Goal: Information Seeking & Learning: Learn about a topic

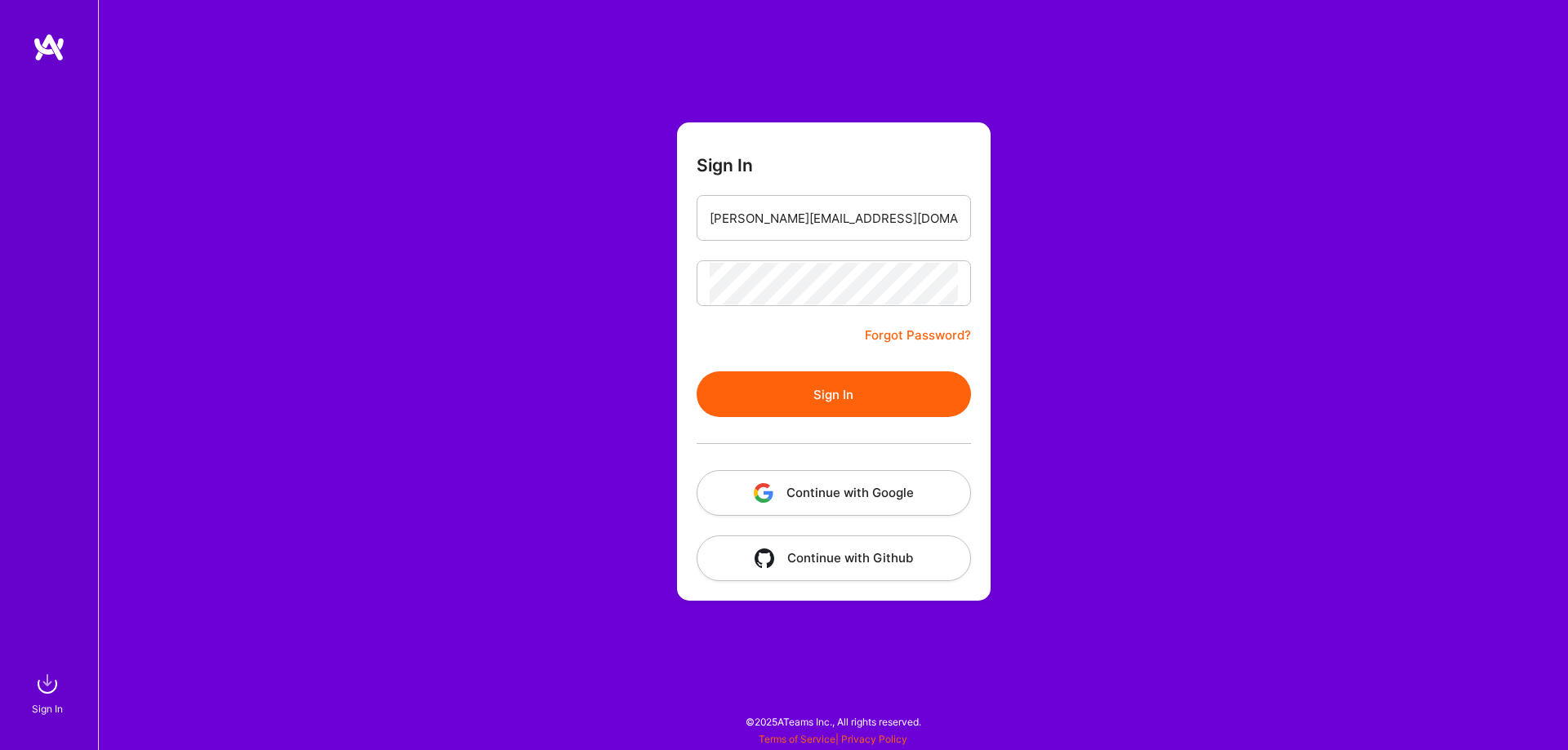
drag, startPoint x: 838, startPoint y: 382, endPoint x: 848, endPoint y: 403, distance: 23.3
click at [838, 383] on button "Sign In" at bounding box center [833, 393] width 274 height 46
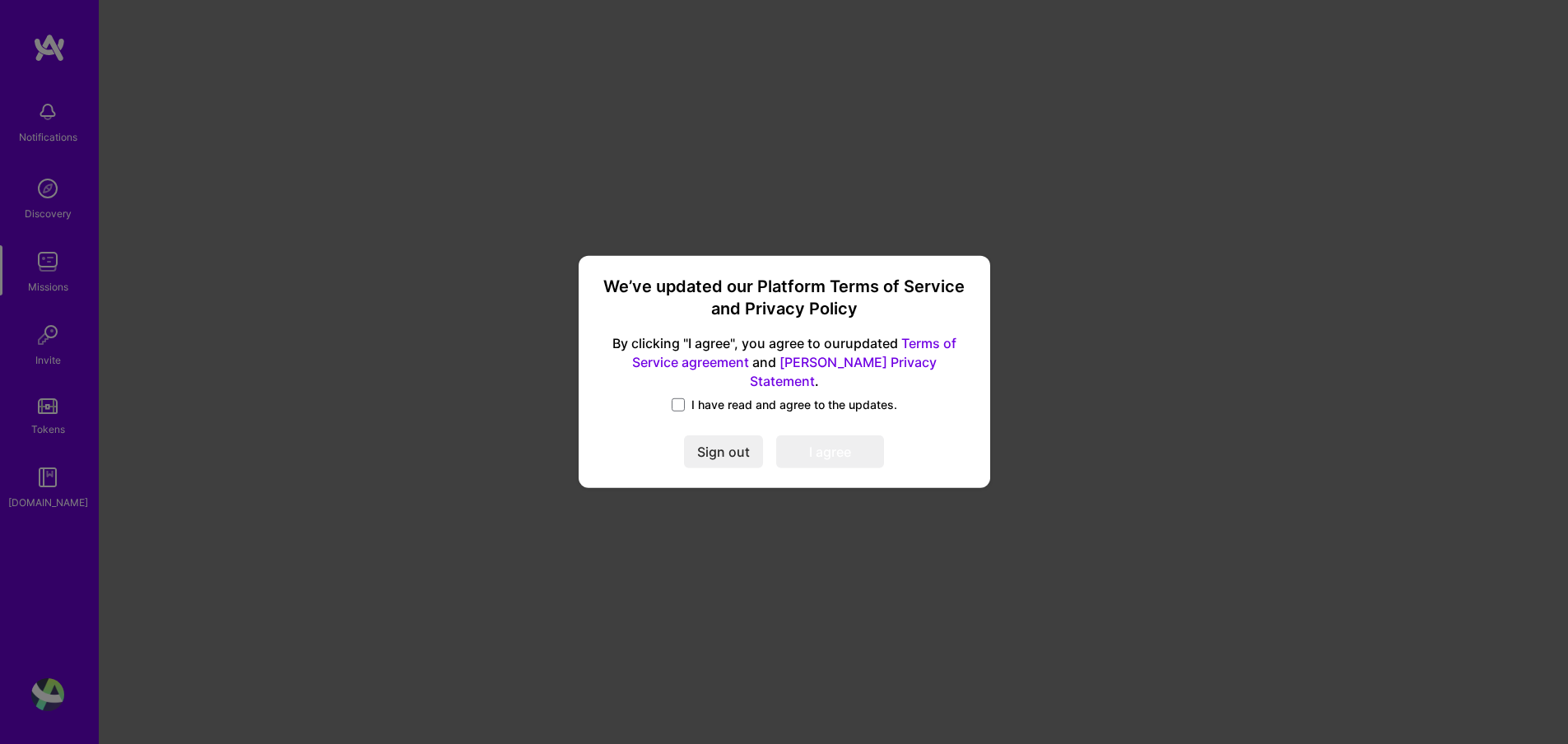
click at [687, 400] on label "I have read and agree to the updates." at bounding box center [784, 404] width 226 height 17
click at [0, 0] on input "I have read and agree to the updates." at bounding box center [0, 0] width 0 height 0
click at [809, 442] on button "I agree" at bounding box center [829, 453] width 107 height 33
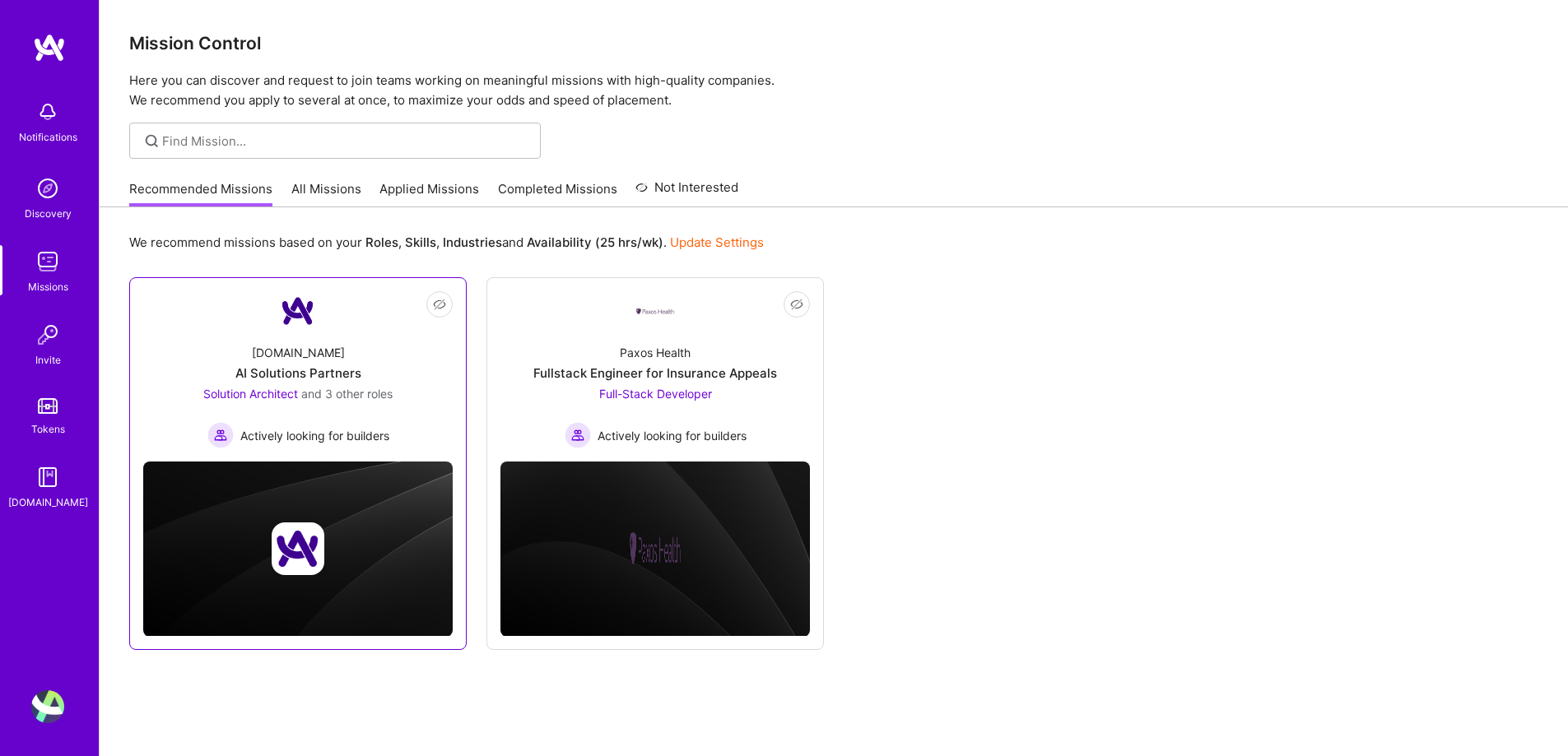
click at [441, 391] on div "A.Team AI Solutions Partners Solution Architect and 3 other roles Actively look…" at bounding box center [298, 390] width 310 height 117
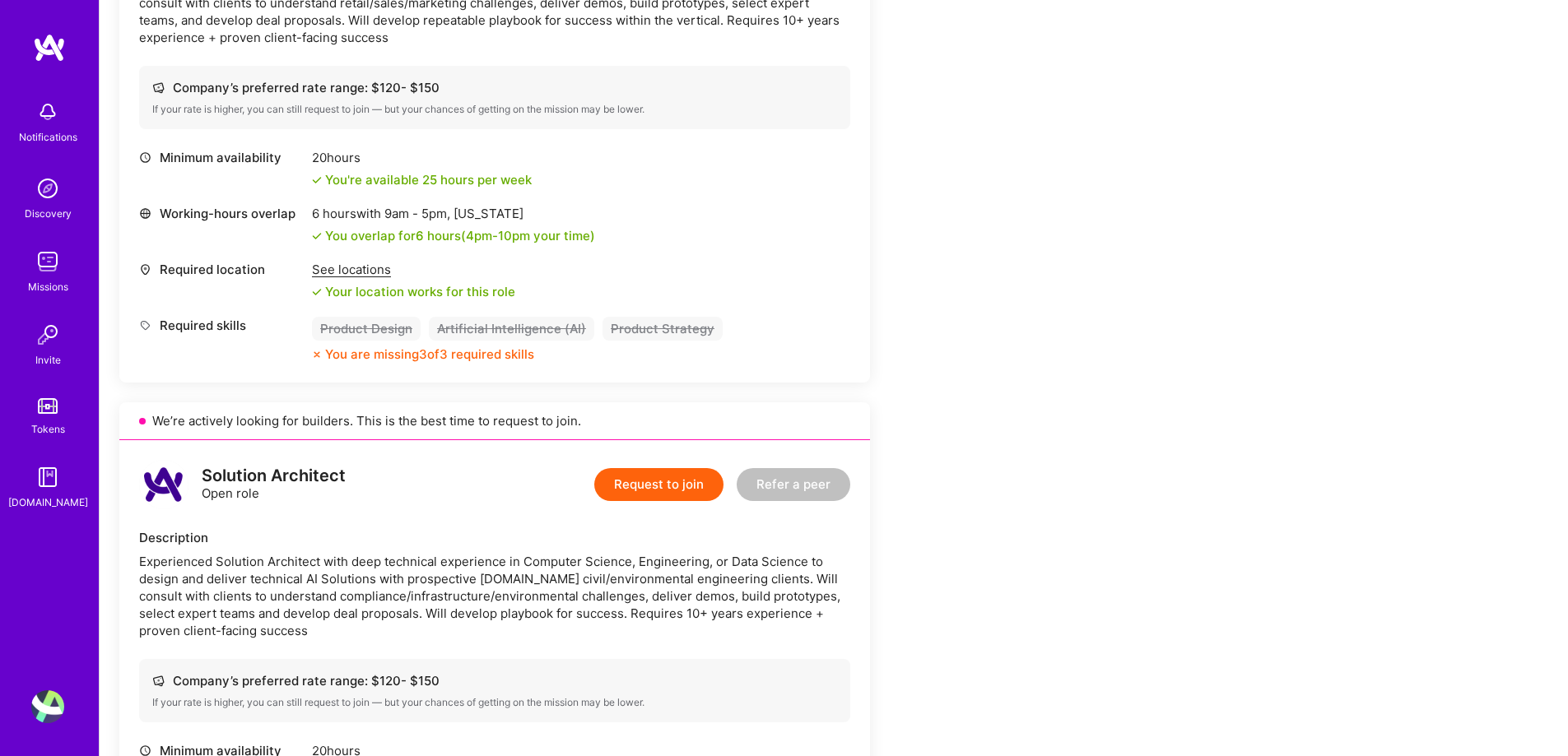
scroll to position [329, 0]
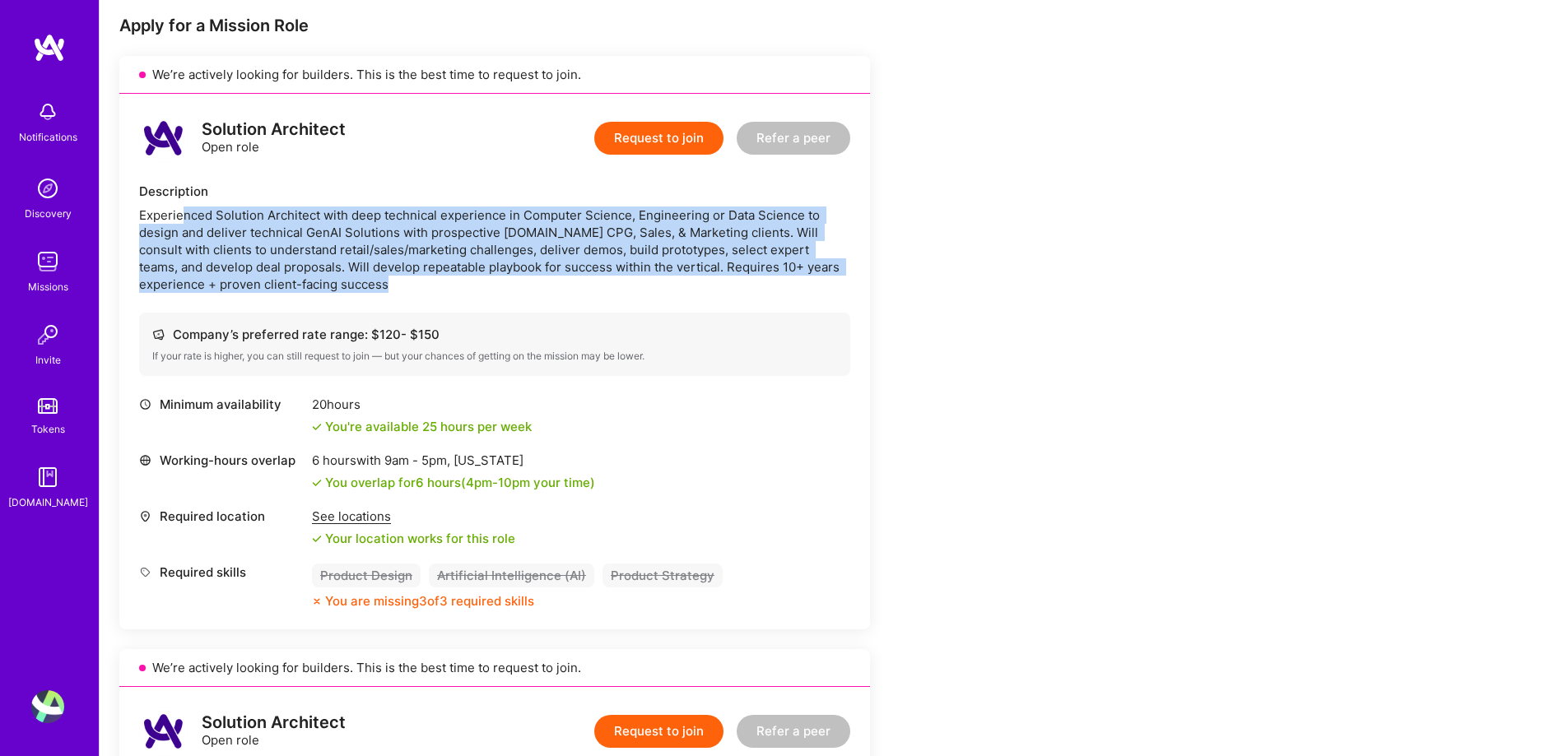
drag, startPoint x: 324, startPoint y: 220, endPoint x: 633, endPoint y: 315, distance: 323.3
click at [633, 315] on div "Solution Architect Open role Request to join Refer a peer Description Experienc…" at bounding box center [494, 361] width 750 height 535
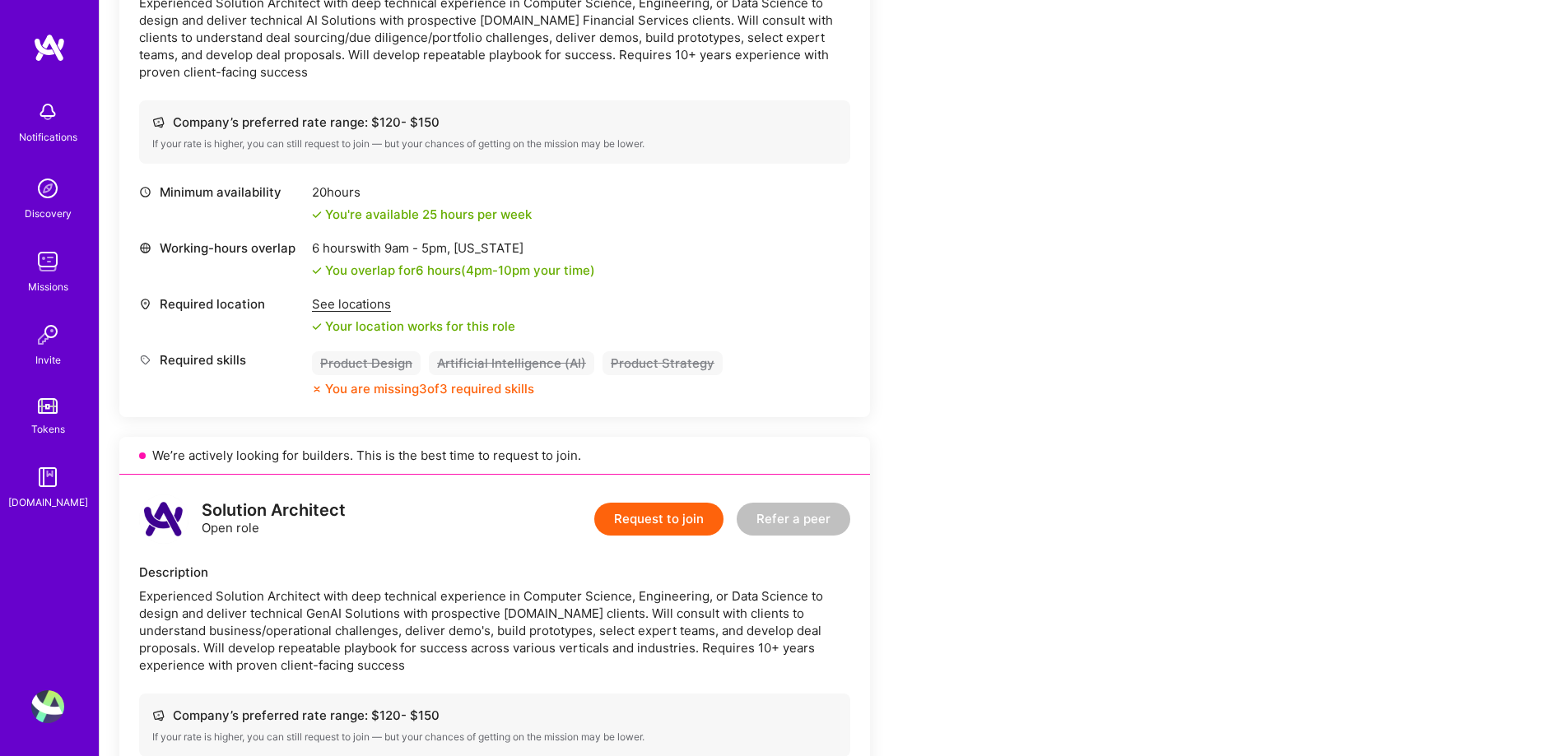
scroll to position [2057, 0]
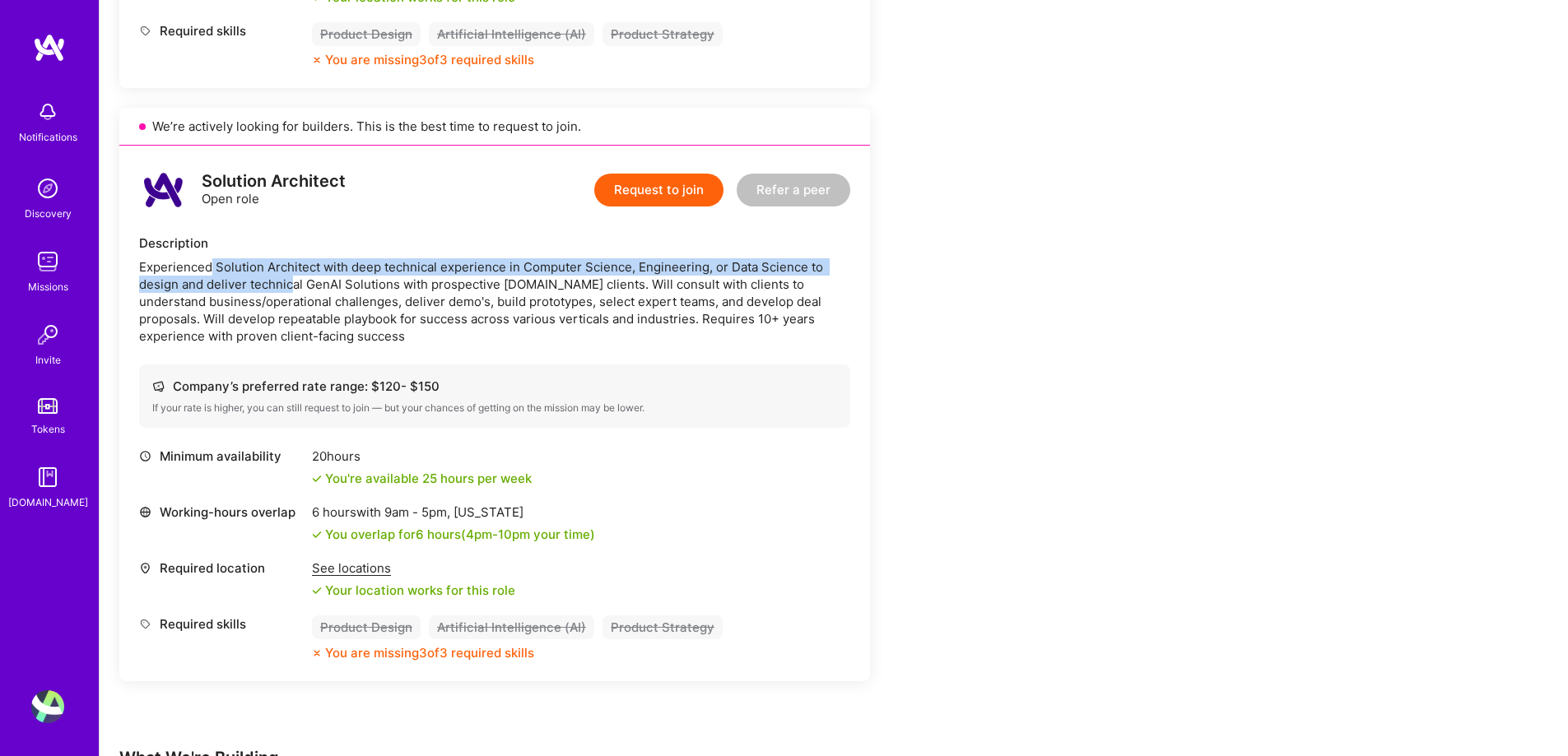
drag, startPoint x: 295, startPoint y: 282, endPoint x: 306, endPoint y: 286, distance: 11.7
click at [306, 286] on div "Experienced Solution Architect with deep technical experience in Computer Scien…" at bounding box center [494, 302] width 711 height 86
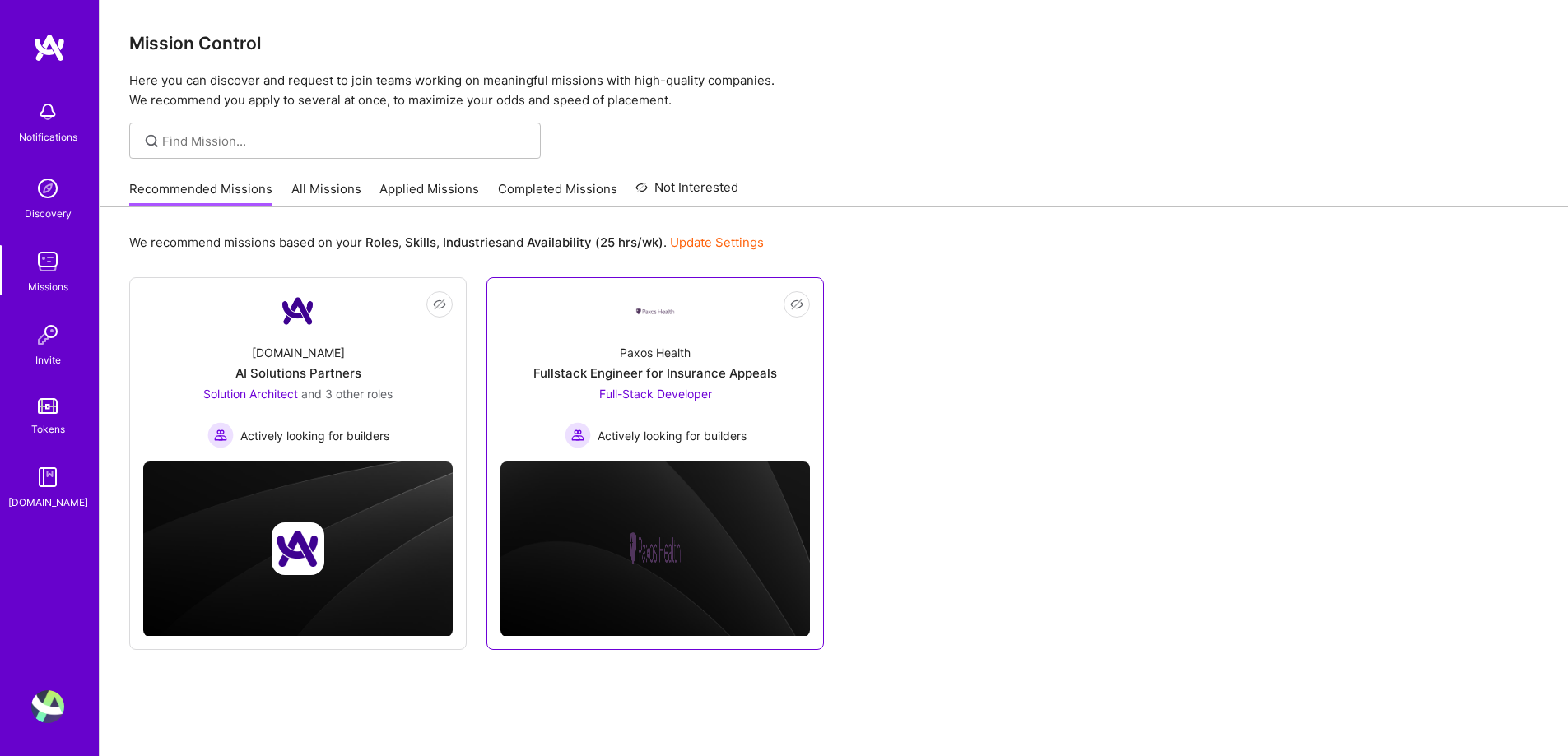
click at [717, 423] on div "Actively looking for builders" at bounding box center [656, 435] width 182 height 26
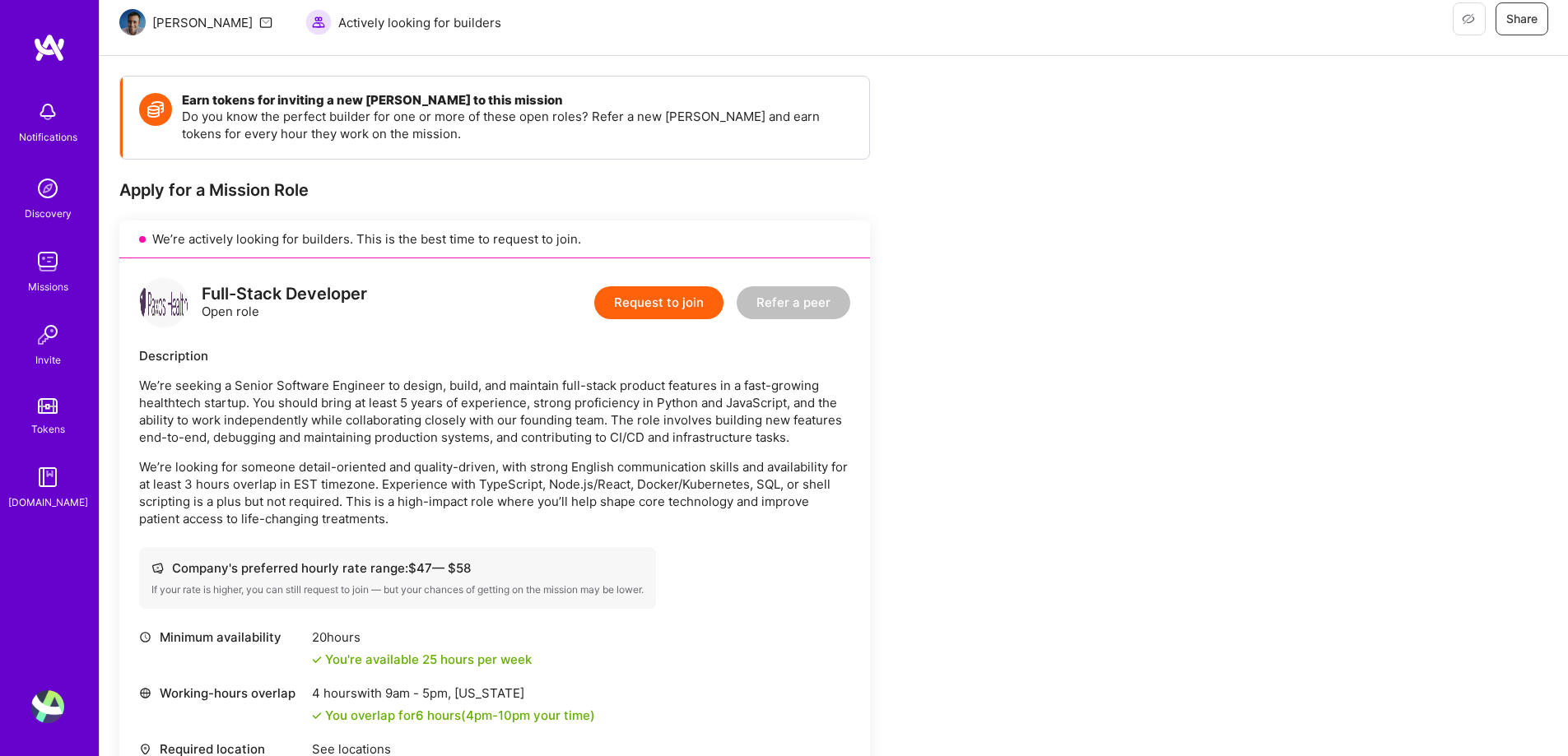
scroll to position [329, 0]
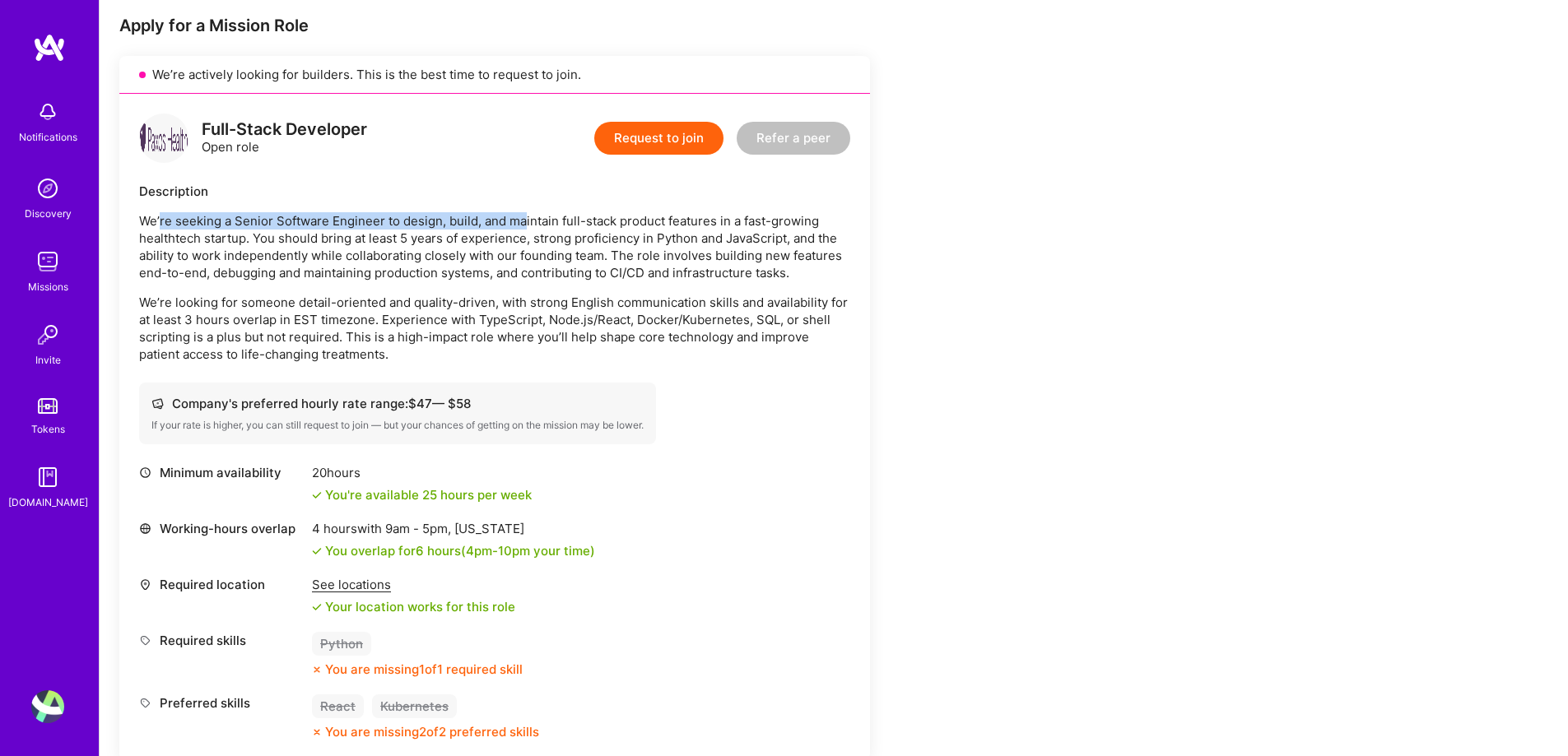
drag, startPoint x: 159, startPoint y: 227, endPoint x: 520, endPoint y: 224, distance: 361.0
click at [523, 223] on p "We’re seeking a Senior Software Engineer to design, build, and maintain full-st…" at bounding box center [494, 246] width 711 height 69
click at [471, 261] on p "We’re seeking a Senior Software Engineer to design, build, and maintain full-st…" at bounding box center [494, 246] width 711 height 69
click at [651, 223] on p "We’re seeking a Senior Software Engineer to design, build, and maintain full-st…" at bounding box center [494, 246] width 711 height 69
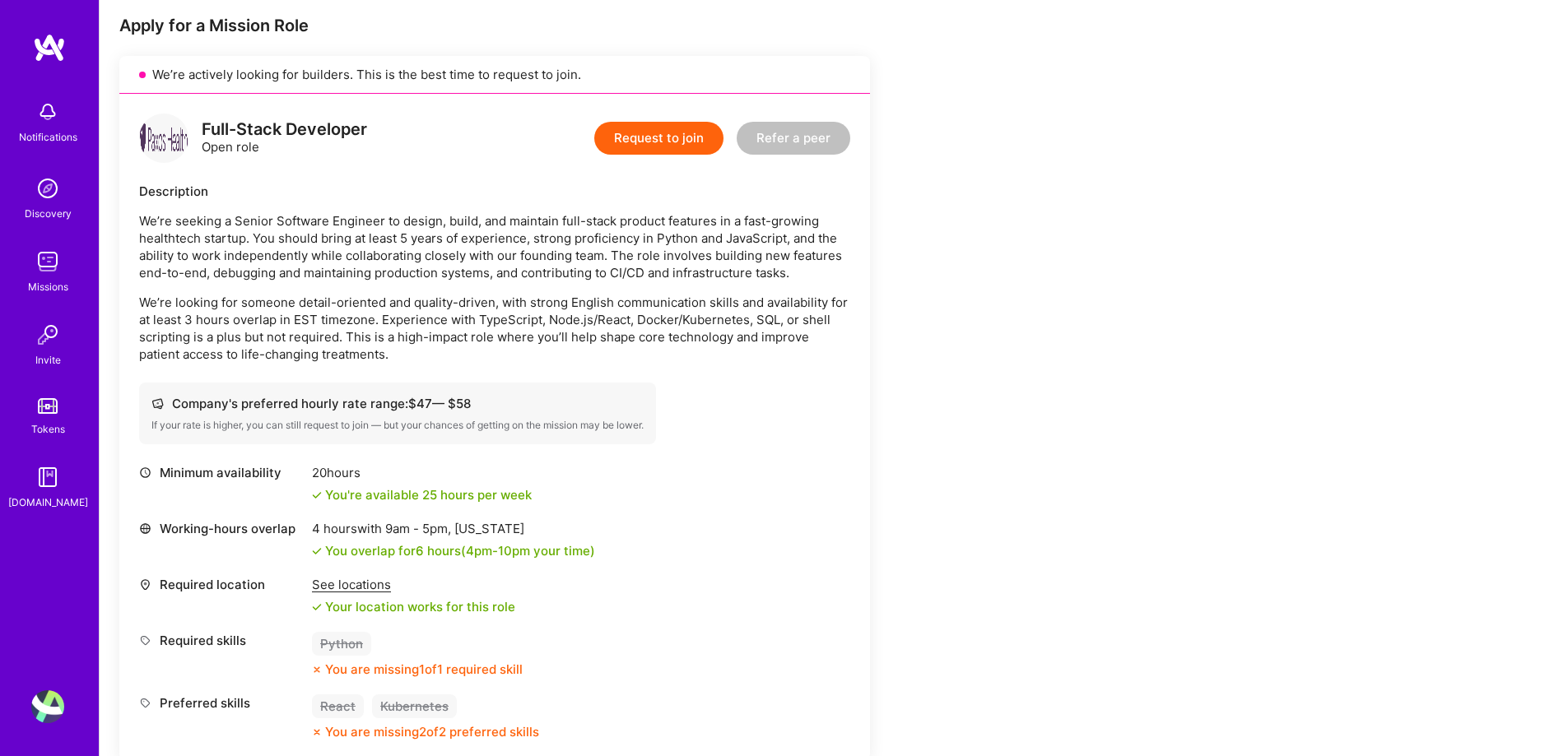
click at [651, 223] on p "We’re seeking a Senior Software Engineer to design, build, and maintain full-st…" at bounding box center [494, 246] width 711 height 69
click at [338, 252] on p "We’re seeking a Senior Software Engineer to design, build, and maintain full-st…" at bounding box center [494, 246] width 711 height 69
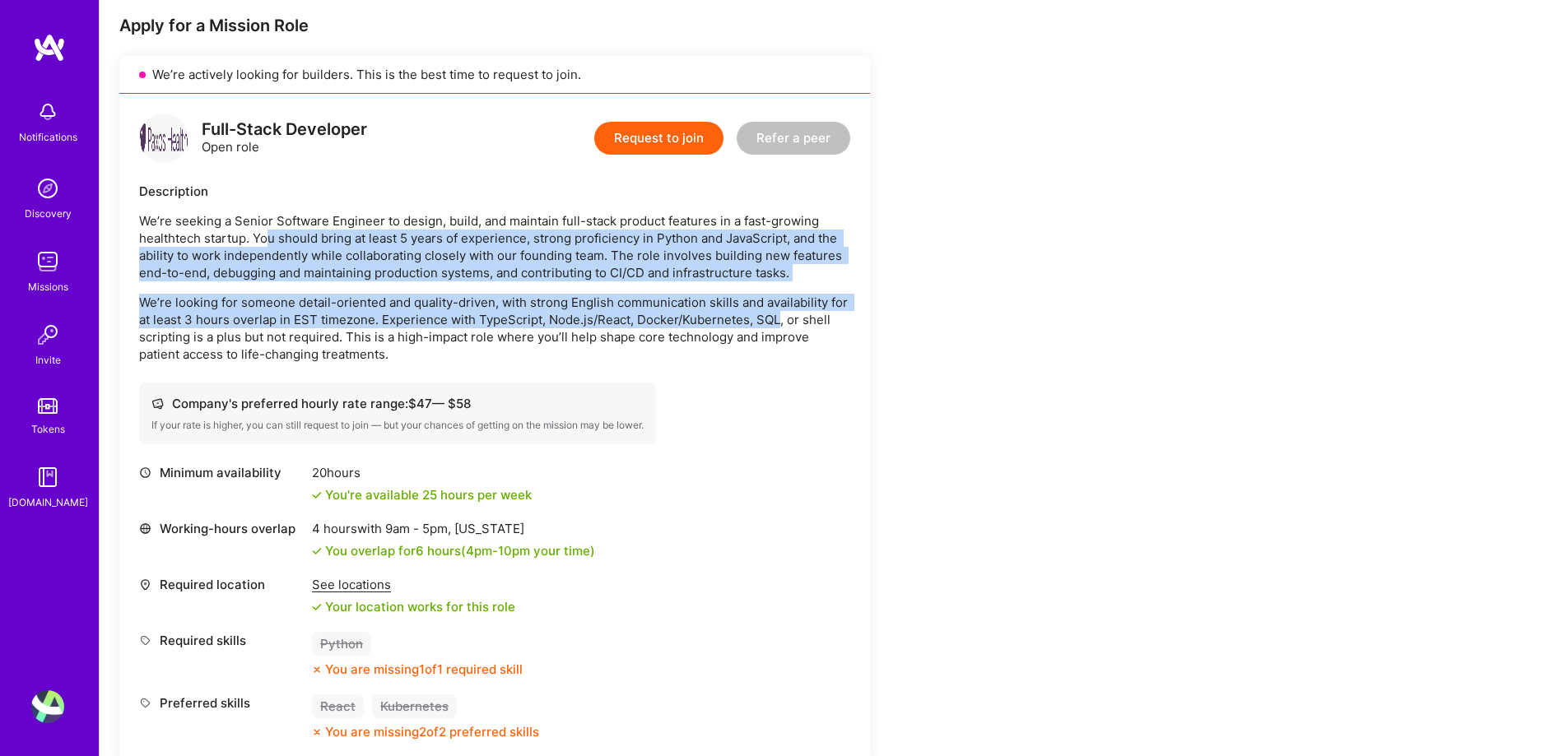
drag, startPoint x: 351, startPoint y: 235, endPoint x: 653, endPoint y: 278, distance: 305.0
click at [780, 313] on div "We’re seeking a Senior Software Engineer to design, build, and maintain full-st…" at bounding box center [494, 287] width 711 height 150
click at [646, 274] on p "We’re seeking a Senior Software Engineer to design, build, and maintain full-st…" at bounding box center [494, 246] width 711 height 69
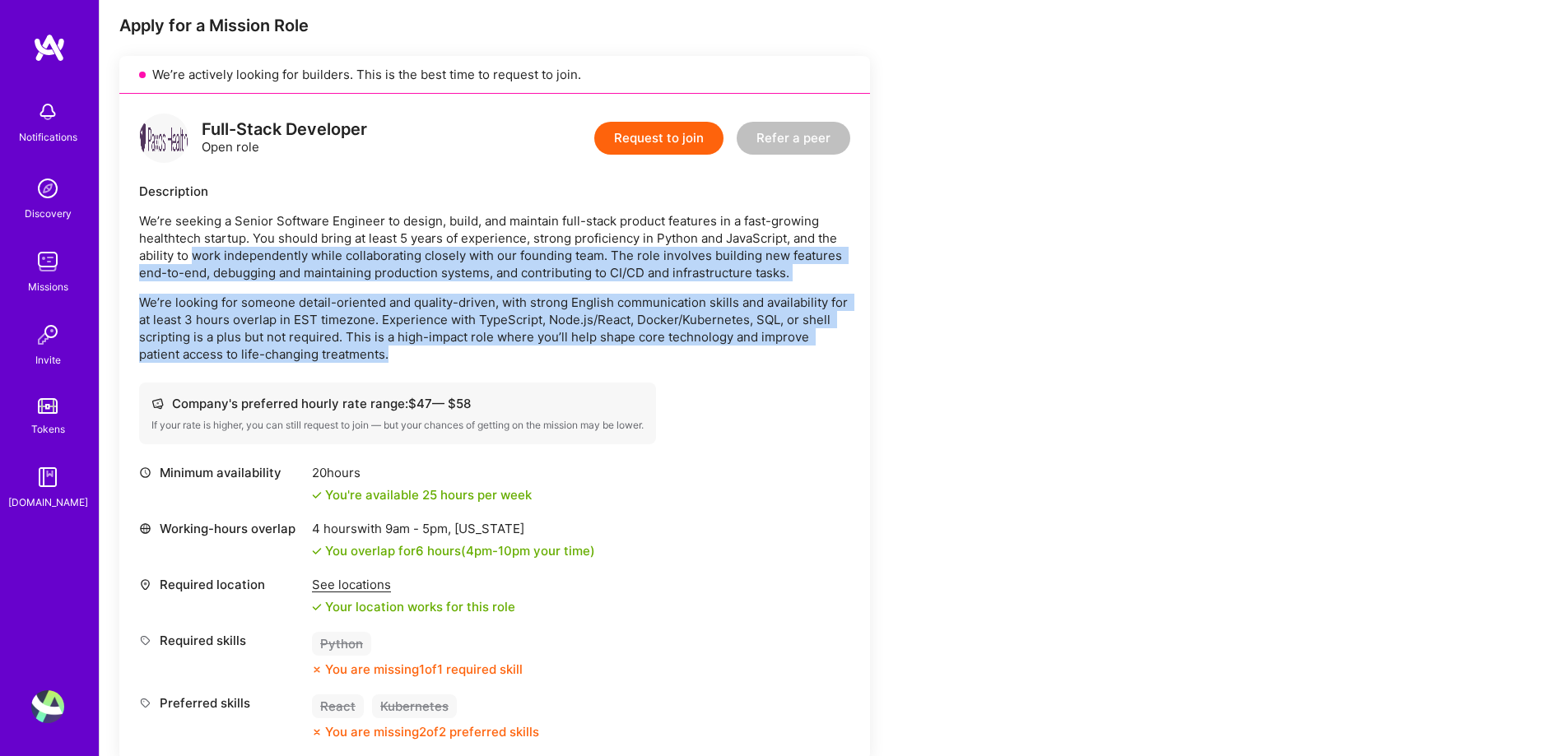
drag, startPoint x: 458, startPoint y: 263, endPoint x: 736, endPoint y: 363, distance: 295.4
click at [736, 363] on div "Full-Stack Developer Open role Request to join Refer a peer Description We’re s…" at bounding box center [494, 427] width 750 height 666
drag, startPoint x: 701, startPoint y: 357, endPoint x: 698, endPoint y: 340, distance: 17.3
click at [700, 357] on p "We’re looking for someone detail-oriented and quality-driven, with strong Engli…" at bounding box center [494, 328] width 711 height 69
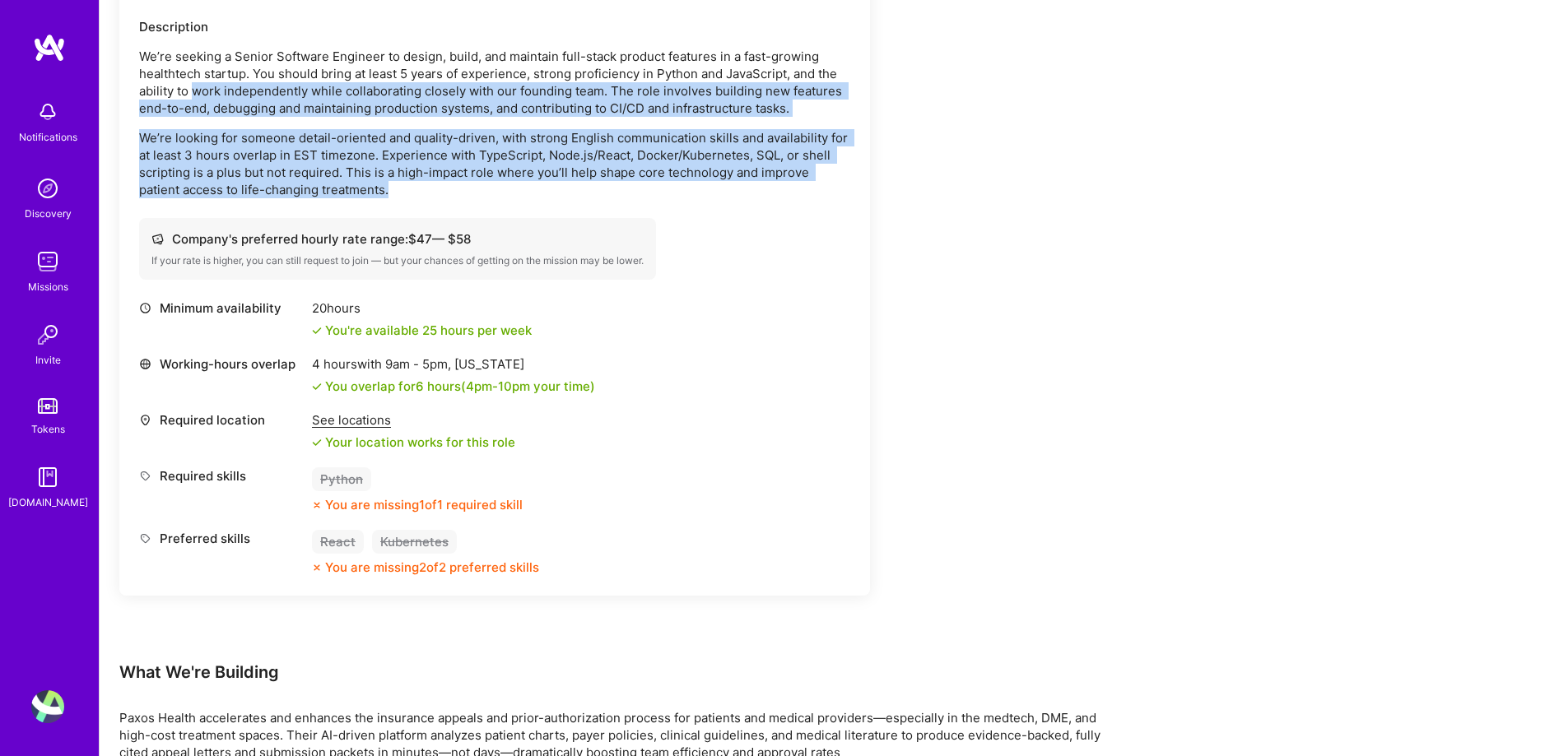
scroll to position [693, 0]
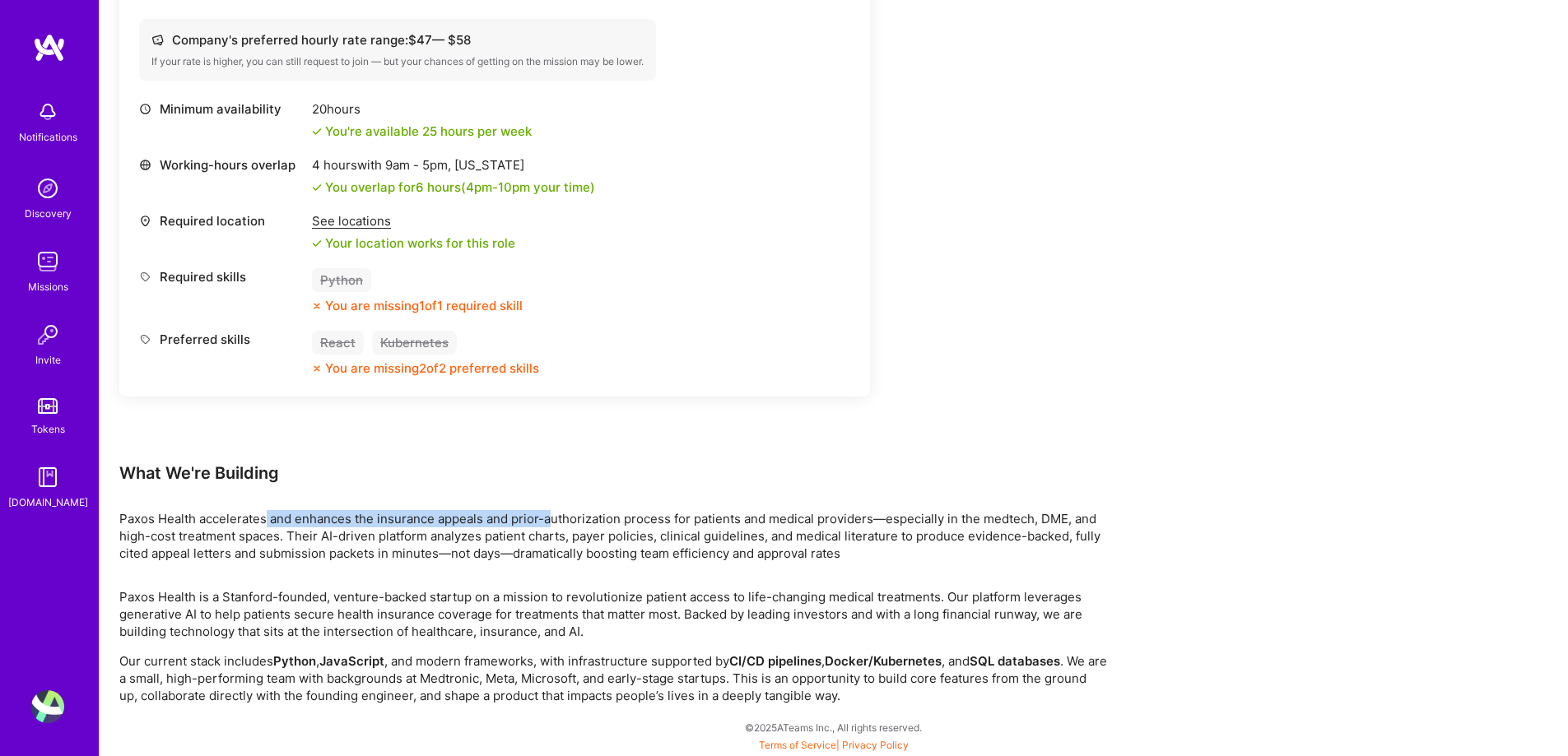
drag, startPoint x: 379, startPoint y: 520, endPoint x: 813, endPoint y: 522, distance: 434.0
click at [814, 522] on p "Paxos Health accelerates and enhances the insurance appeals and prior-authoriza…" at bounding box center [613, 535] width 988 height 52
click at [533, 550] on p "Paxos Health accelerates and enhances the insurance appeals and prior-authoriza…" at bounding box center [613, 535] width 988 height 52
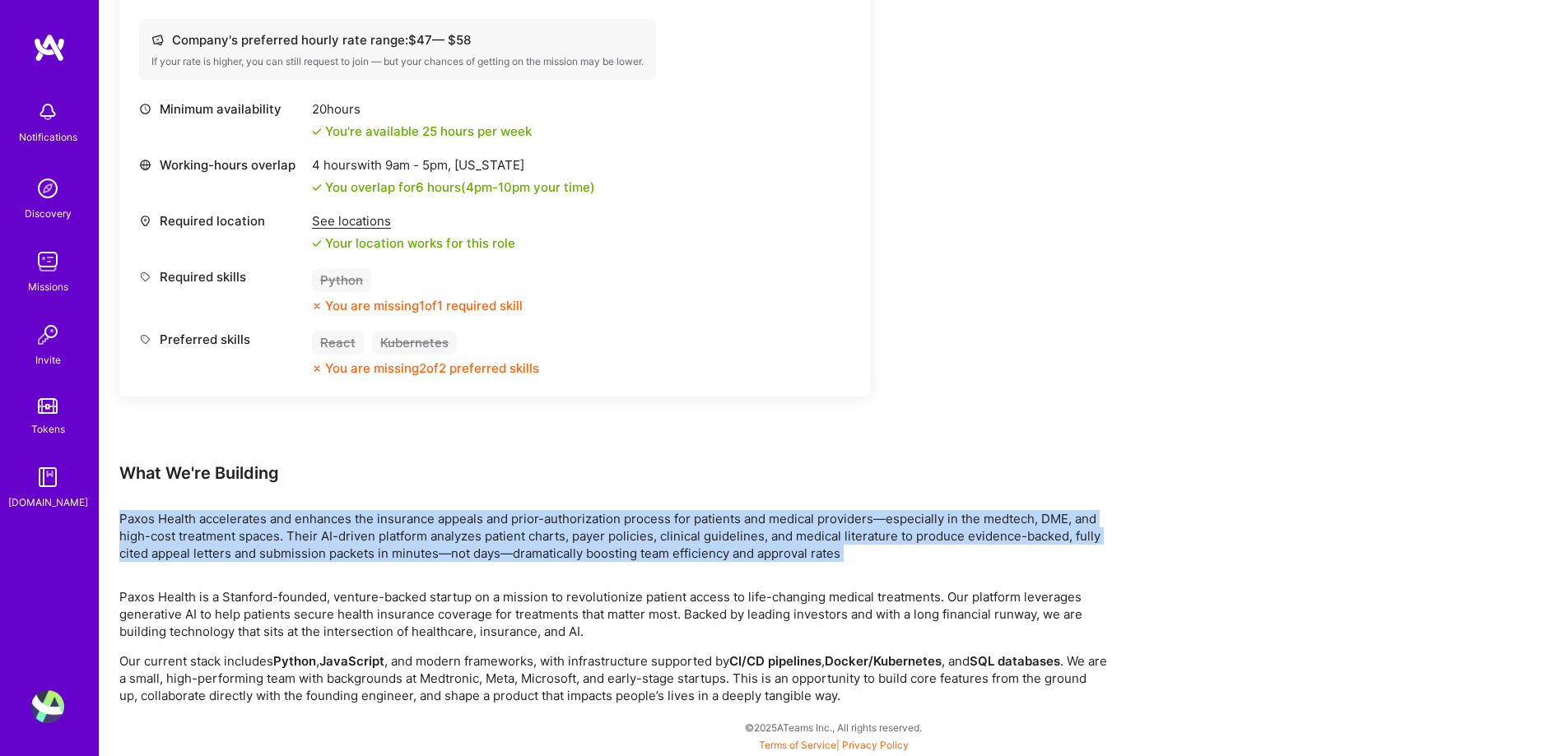
click at [533, 550] on p "Paxos Health accelerates and enhances the insurance appeals and prior-authoriza…" at bounding box center [613, 535] width 988 height 52
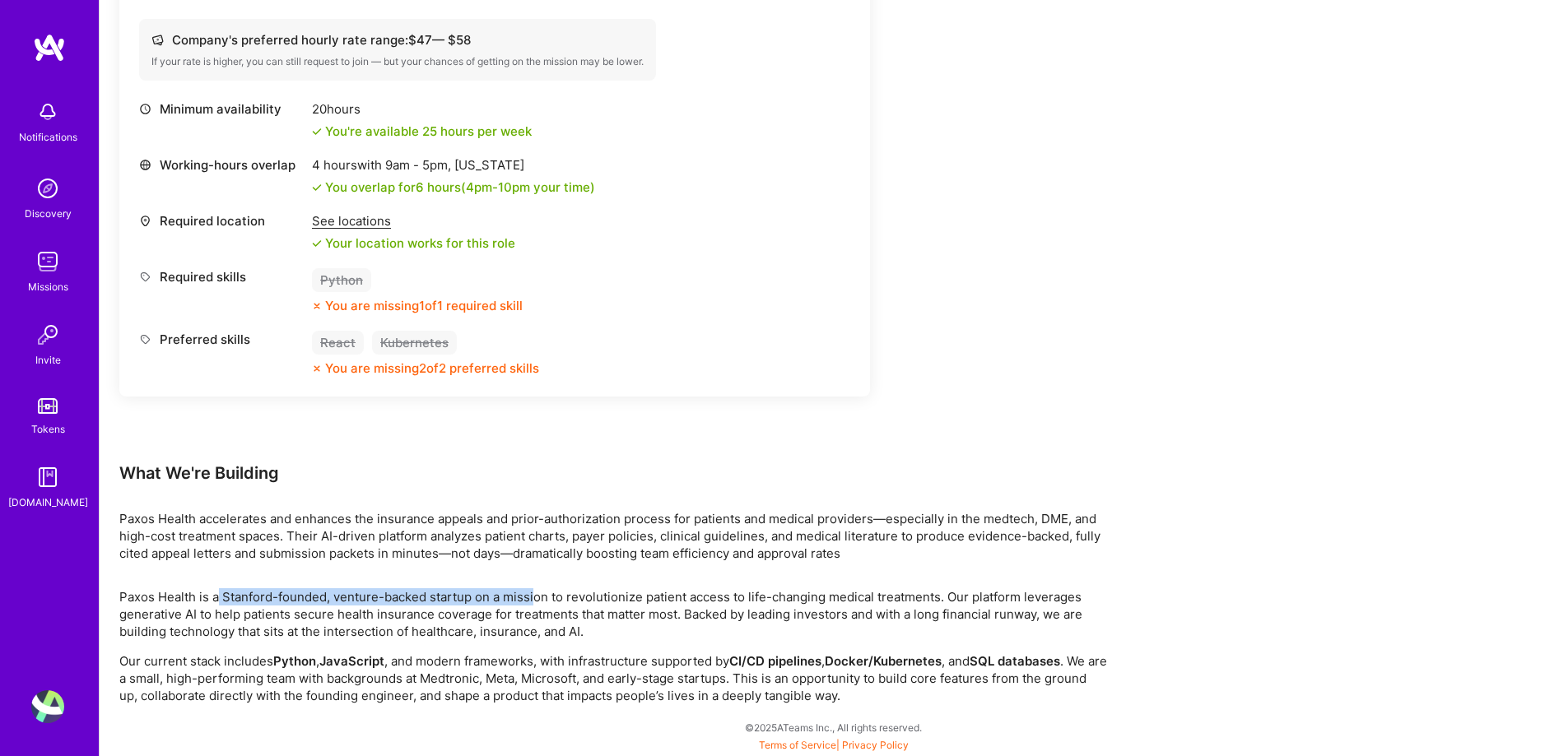
drag, startPoint x: 496, startPoint y: 590, endPoint x: 534, endPoint y: 592, distance: 38.1
click at [534, 592] on p "Paxos Health is a Stanford-founded, venture-backed startup on a mission to revo…" at bounding box center [613, 613] width 988 height 52
click at [452, 594] on p "Paxos Health is a Stanford-founded, venture-backed startup on a mission to revo…" at bounding box center [613, 613] width 988 height 52
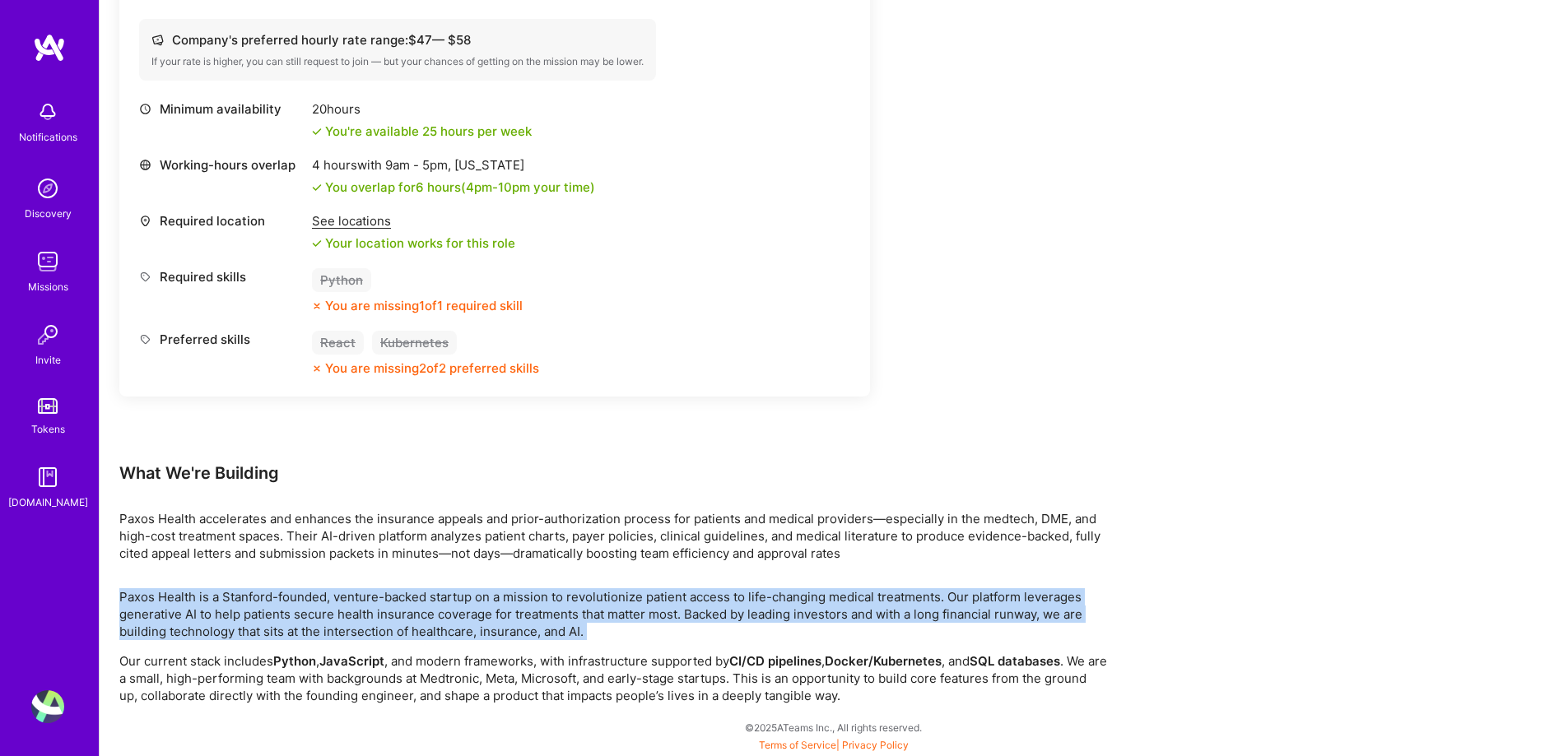
click at [680, 607] on p "Paxos Health is a Stanford-founded, venture-backed startup on a mission to revo…" at bounding box center [613, 613] width 988 height 52
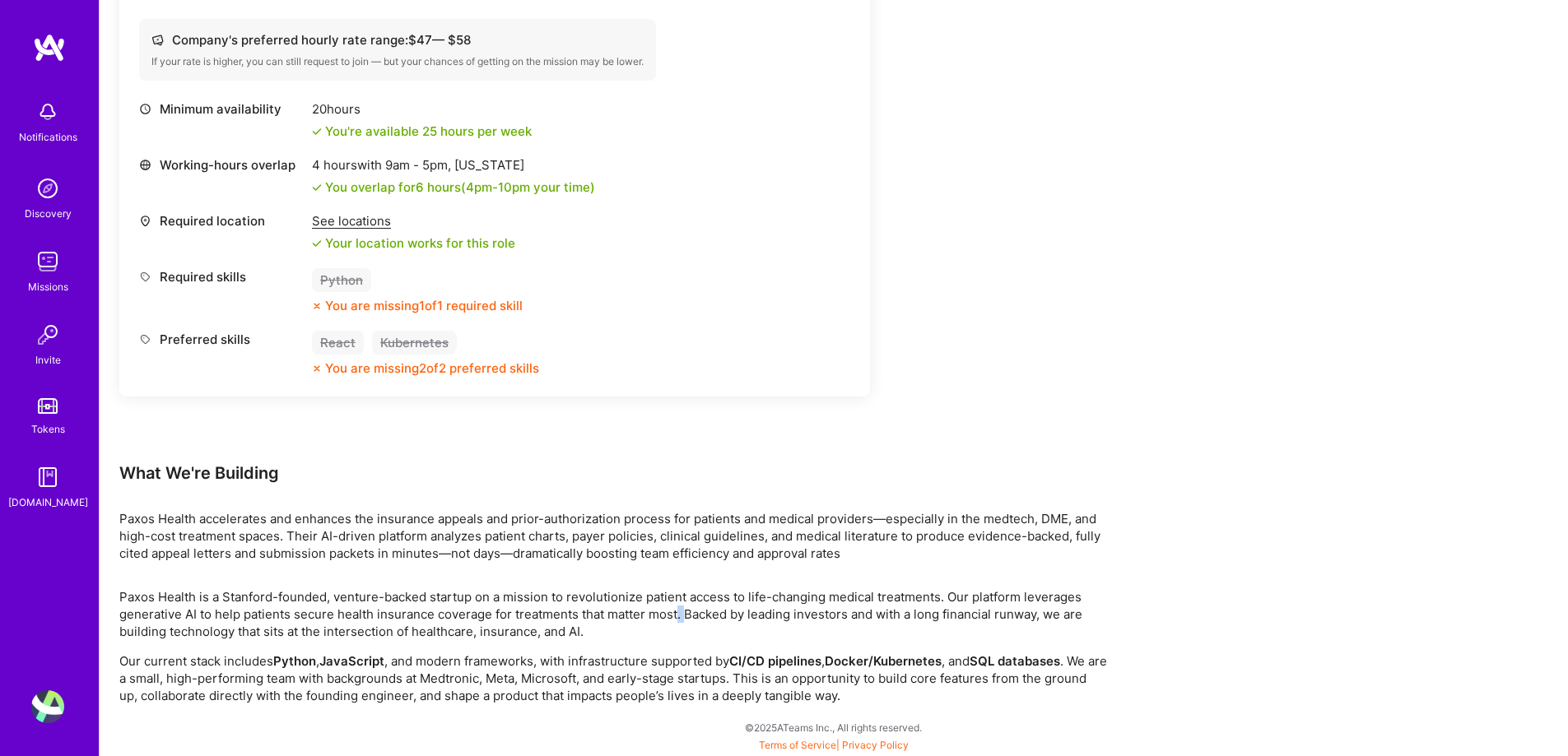
click at [680, 607] on p "Paxos Health is a Stanford-founded, venture-backed startup on a mission to revo…" at bounding box center [613, 613] width 988 height 52
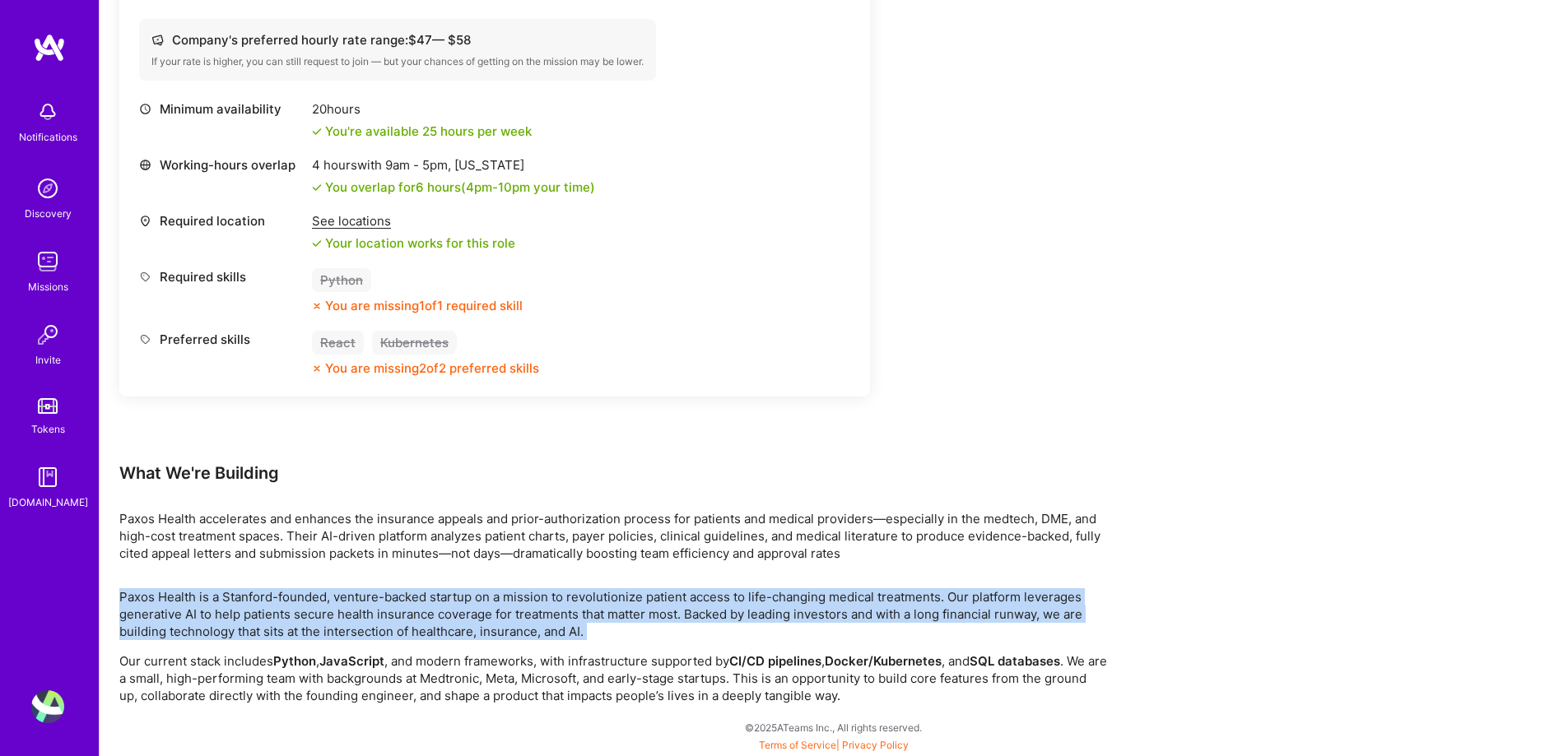
drag, startPoint x: 680, startPoint y: 607, endPoint x: 772, endPoint y: 589, distance: 93.7
click at [682, 607] on p "Paxos Health is a Stanford-founded, venture-backed startup on a mission to revo…" at bounding box center [613, 613] width 988 height 52
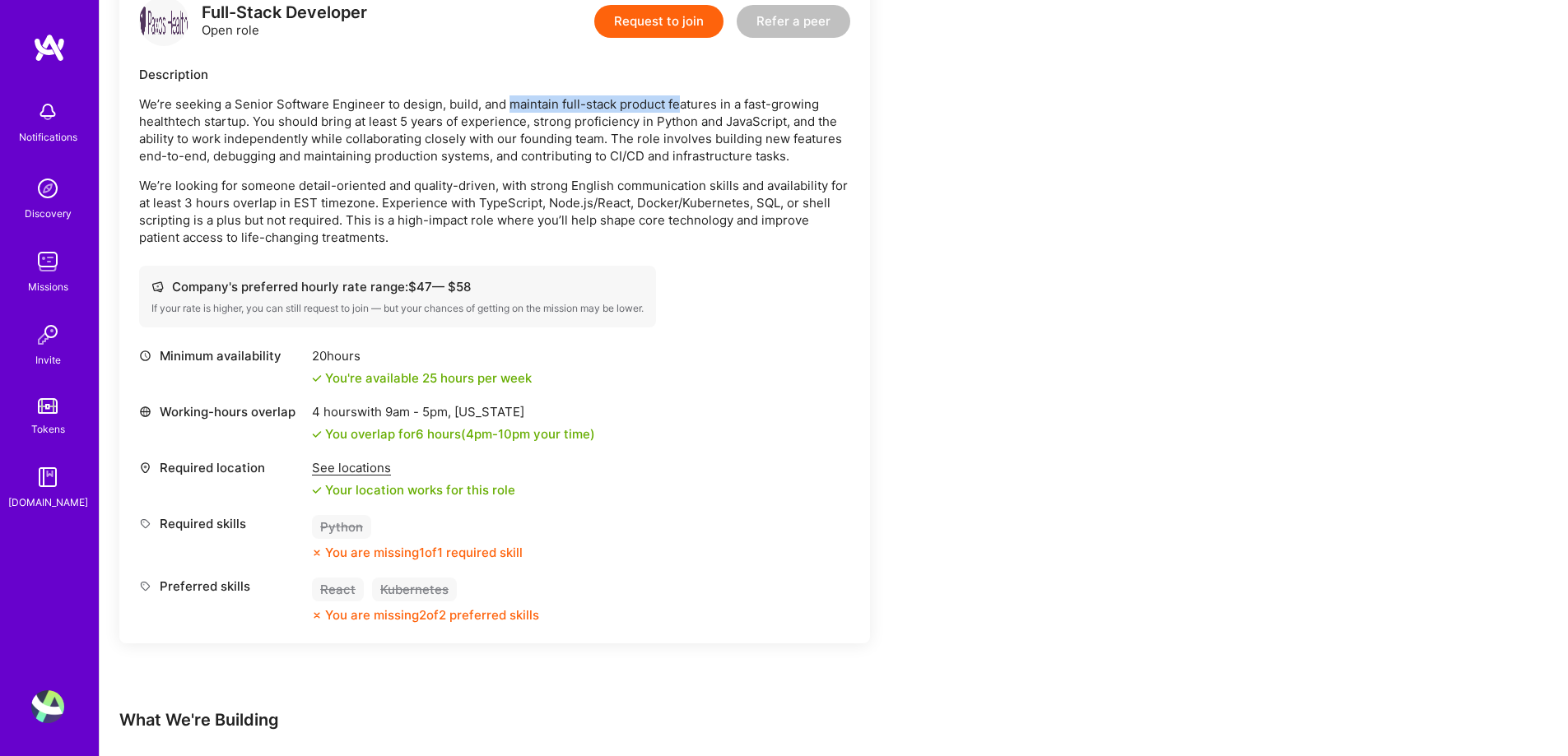
drag, startPoint x: 512, startPoint y: 107, endPoint x: 819, endPoint y: 111, distance: 307.0
click at [819, 111] on p "We’re seeking a Senior Software Engineer to design, build, and maintain full-st…" at bounding box center [494, 130] width 711 height 69
click at [686, 206] on p "We’re looking for someone detail-oriented and quality-driven, with strong Engli…" at bounding box center [494, 211] width 711 height 69
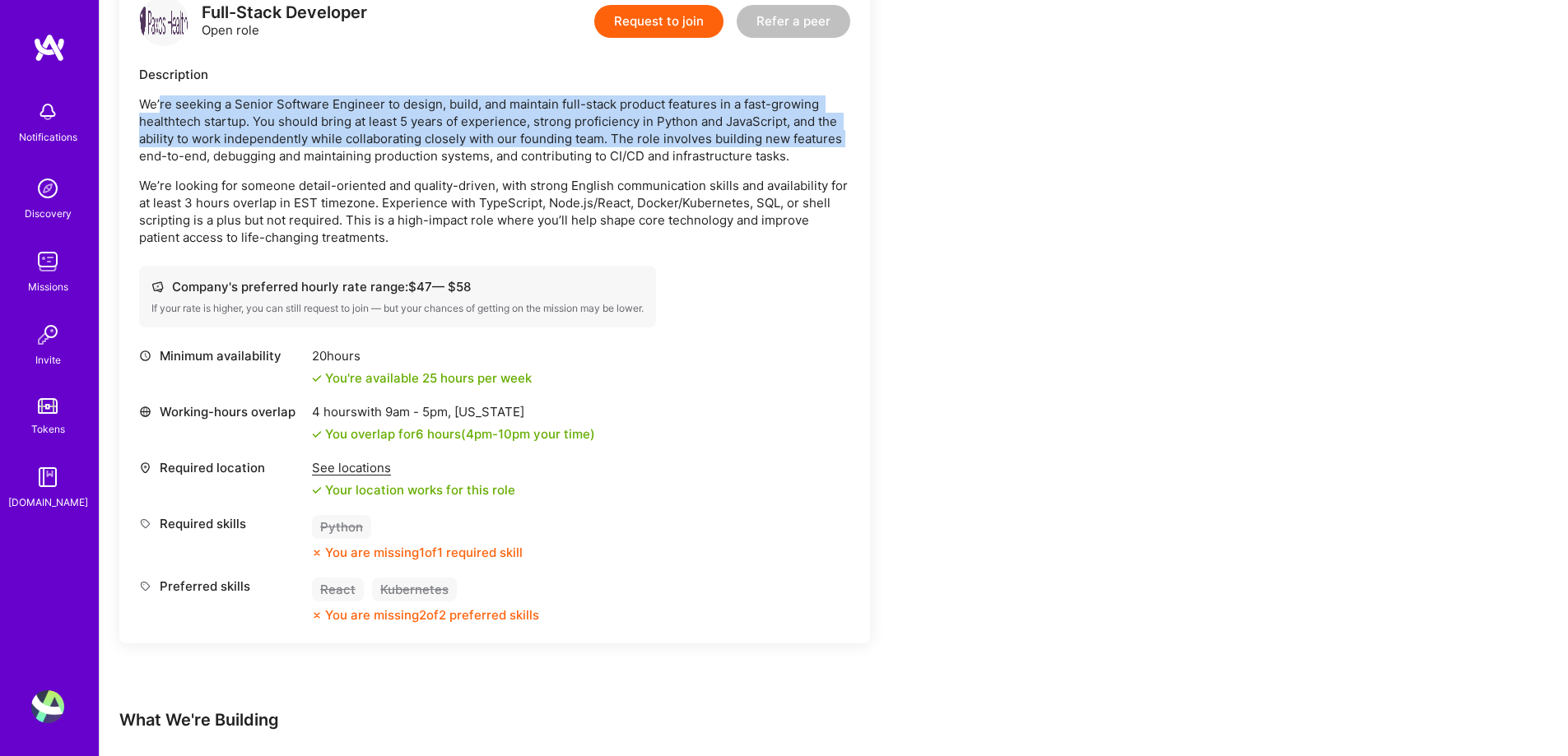
drag, startPoint x: 389, startPoint y: 95, endPoint x: 860, endPoint y: 133, distance: 472.5
click at [860, 133] on div "Full-Stack Developer Open role Request to join Refer a peer Description We’re s…" at bounding box center [494, 310] width 750 height 666
click at [760, 104] on p "We’re seeking a Senior Software Engineer to design, build, and maintain full-st…" at bounding box center [494, 130] width 711 height 69
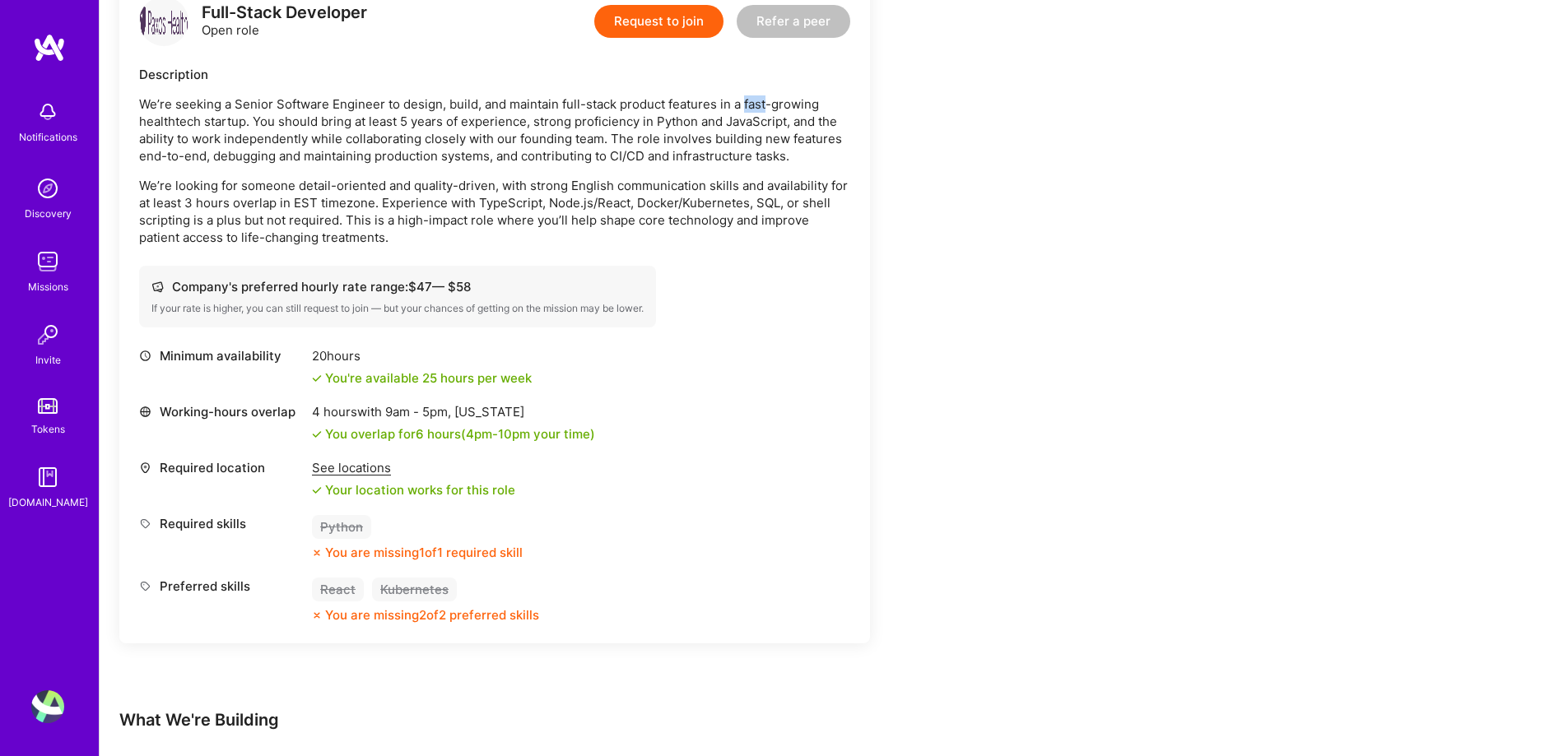
click at [760, 104] on p "We’re seeking a Senior Software Engineer to design, build, and maintain full-st…" at bounding box center [494, 130] width 711 height 69
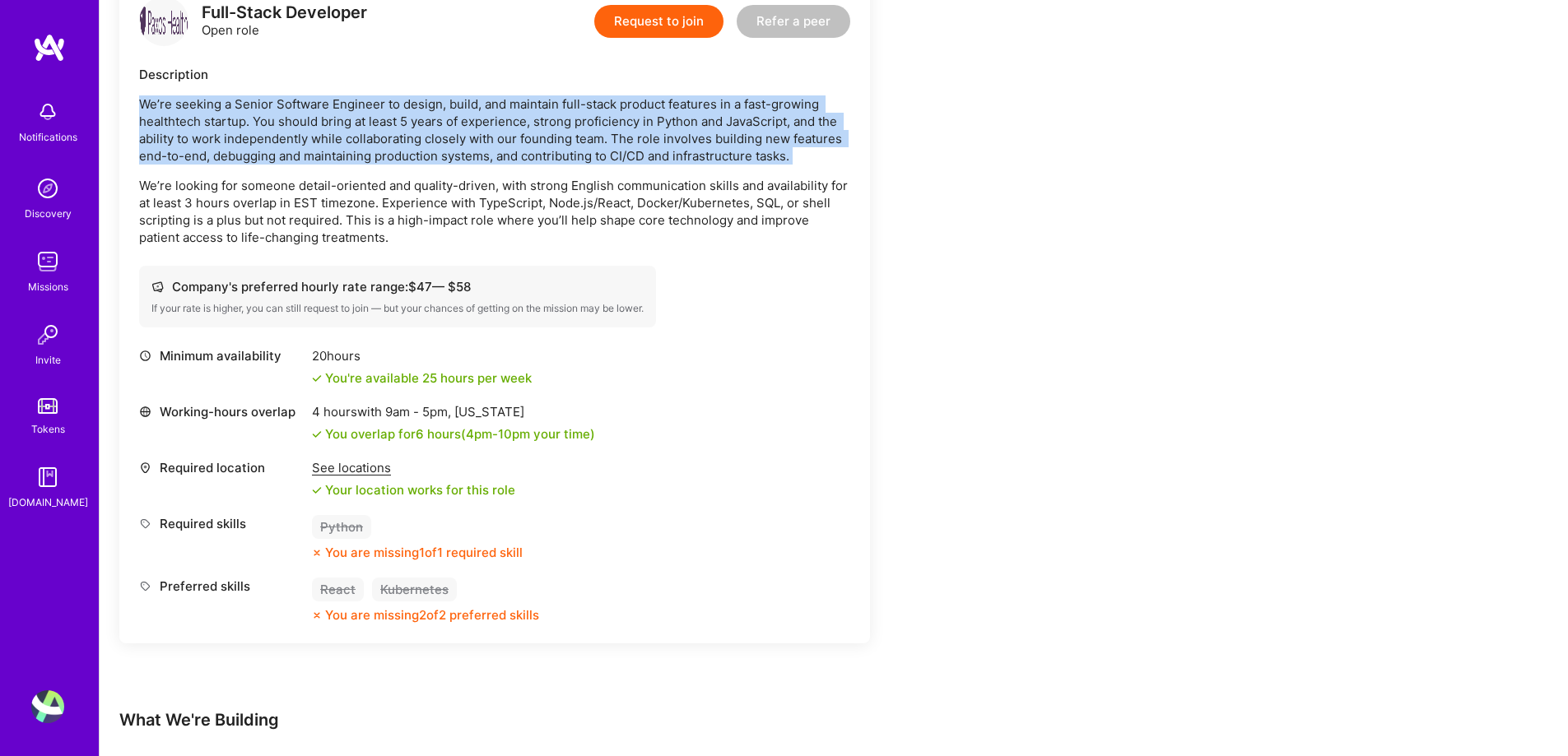
click at [760, 104] on p "We’re seeking a Senior Software Engineer to design, build, and maintain full-st…" at bounding box center [494, 130] width 711 height 69
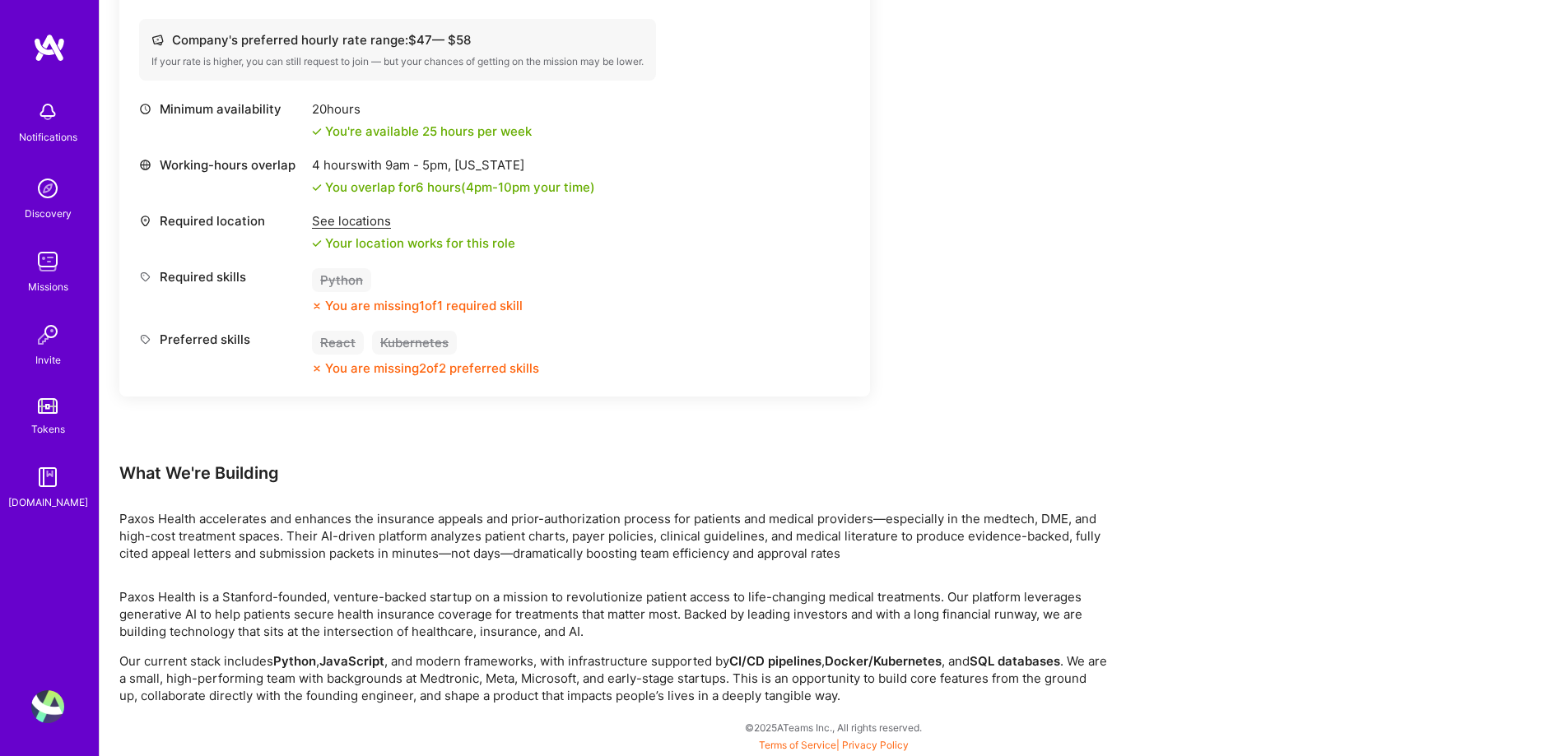
click at [183, 672] on p "Our current stack includes Python , JavaScript , and modern frameworks, with in…" at bounding box center [613, 678] width 988 height 52
click at [183, 671] on p "Our current stack includes Python , JavaScript , and modern frameworks, with in…" at bounding box center [613, 678] width 988 height 52
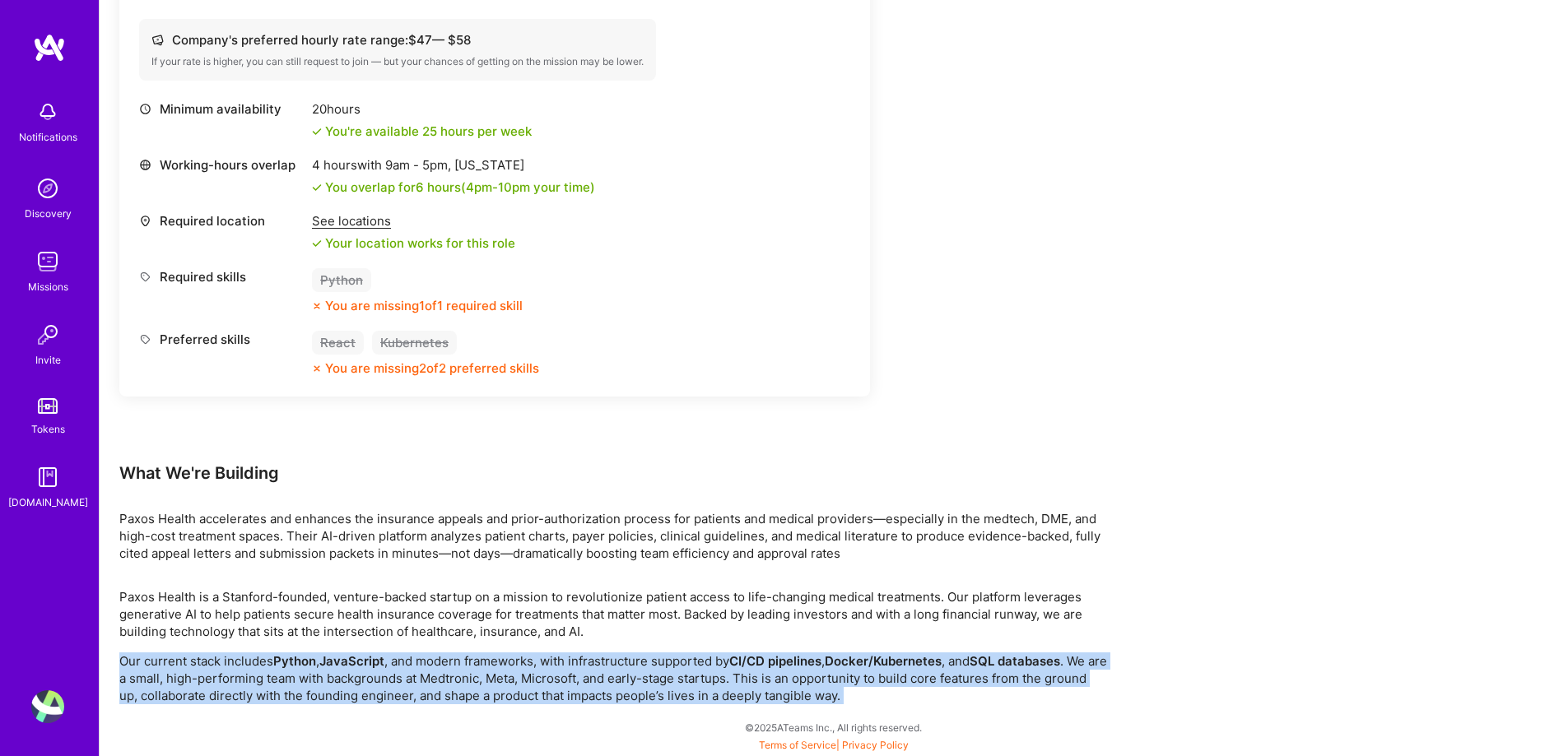
drag, startPoint x: 184, startPoint y: 671, endPoint x: 478, endPoint y: 670, distance: 294.0
click at [230, 676] on p "Our current stack includes Python , JavaScript , and modern frameworks, with in…" at bounding box center [613, 678] width 988 height 52
click at [209, 641] on div "Paxos Health is a Stanford-founded, venture-backed startup on a mission to revo…" at bounding box center [613, 646] width 988 height 116
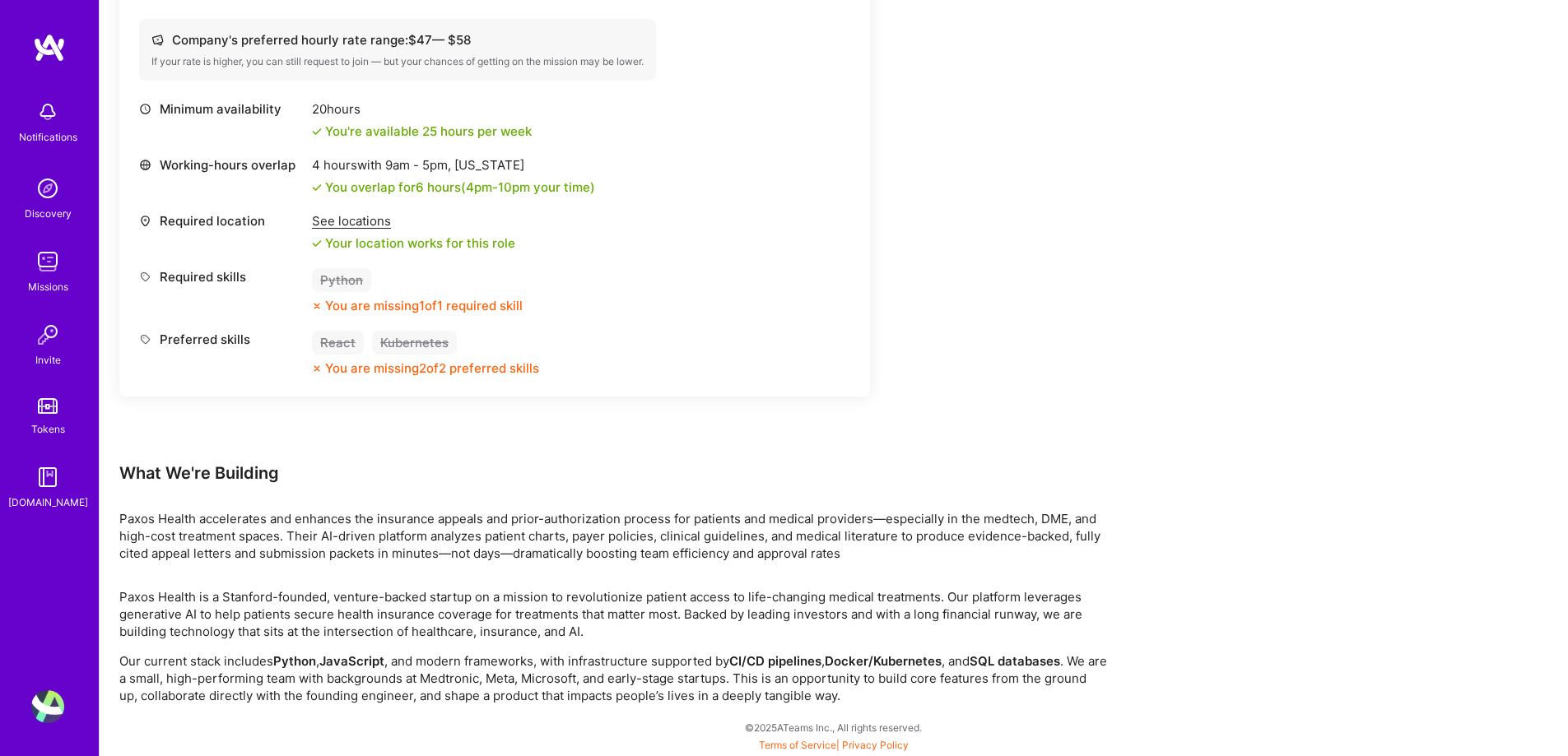
click at [209, 641] on div "Paxos Health is a Stanford-founded, venture-backed startup on a mission to revo…" at bounding box center [613, 646] width 988 height 116
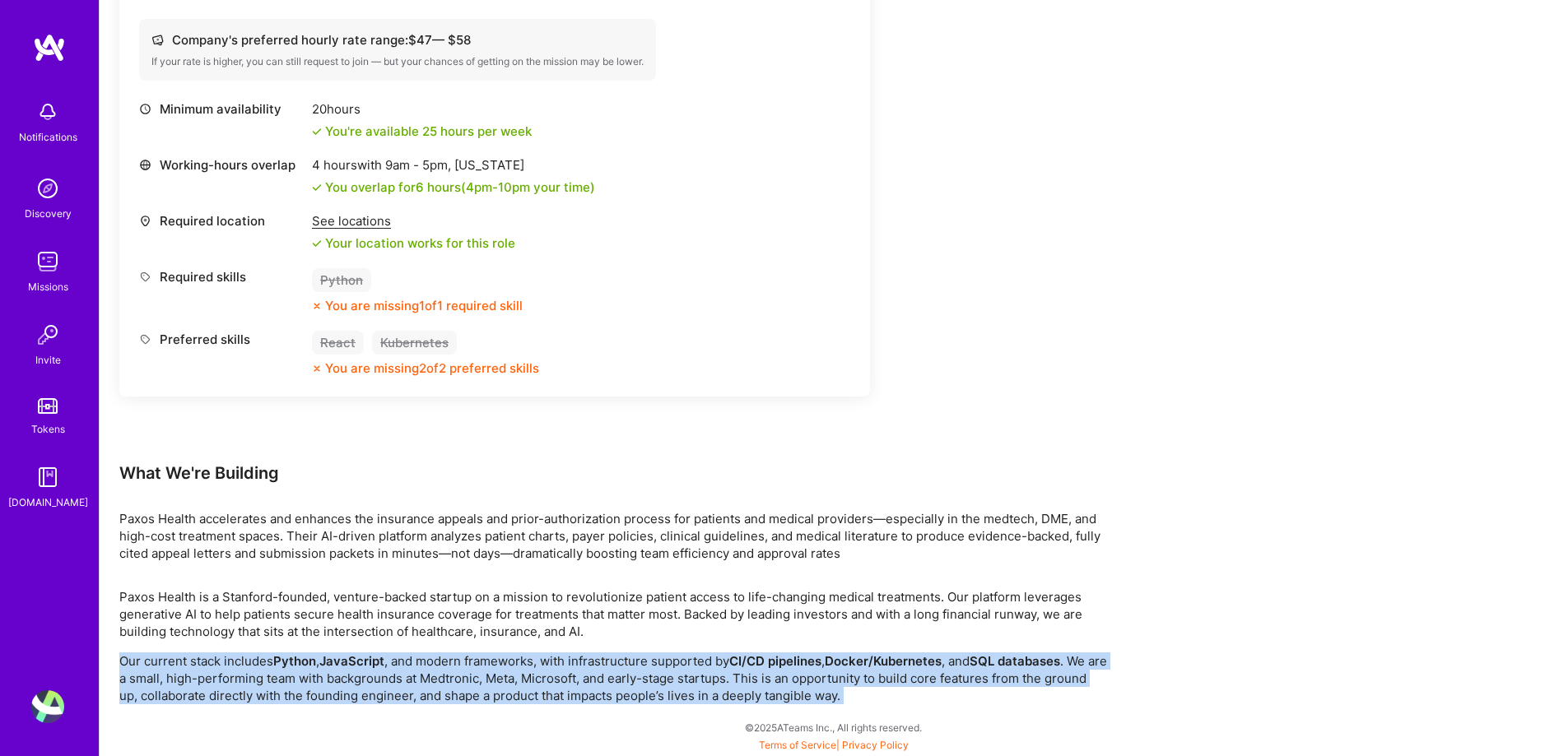
drag, startPoint x: 209, startPoint y: 641, endPoint x: 221, endPoint y: 643, distance: 12.2
click at [221, 643] on div "Paxos Health is a Stanford-founded, venture-backed startup on a mission to revo…" at bounding box center [613, 646] width 988 height 116
click at [395, 655] on p "Our current stack includes Python , JavaScript , and modern frameworks, with in…" at bounding box center [613, 678] width 988 height 52
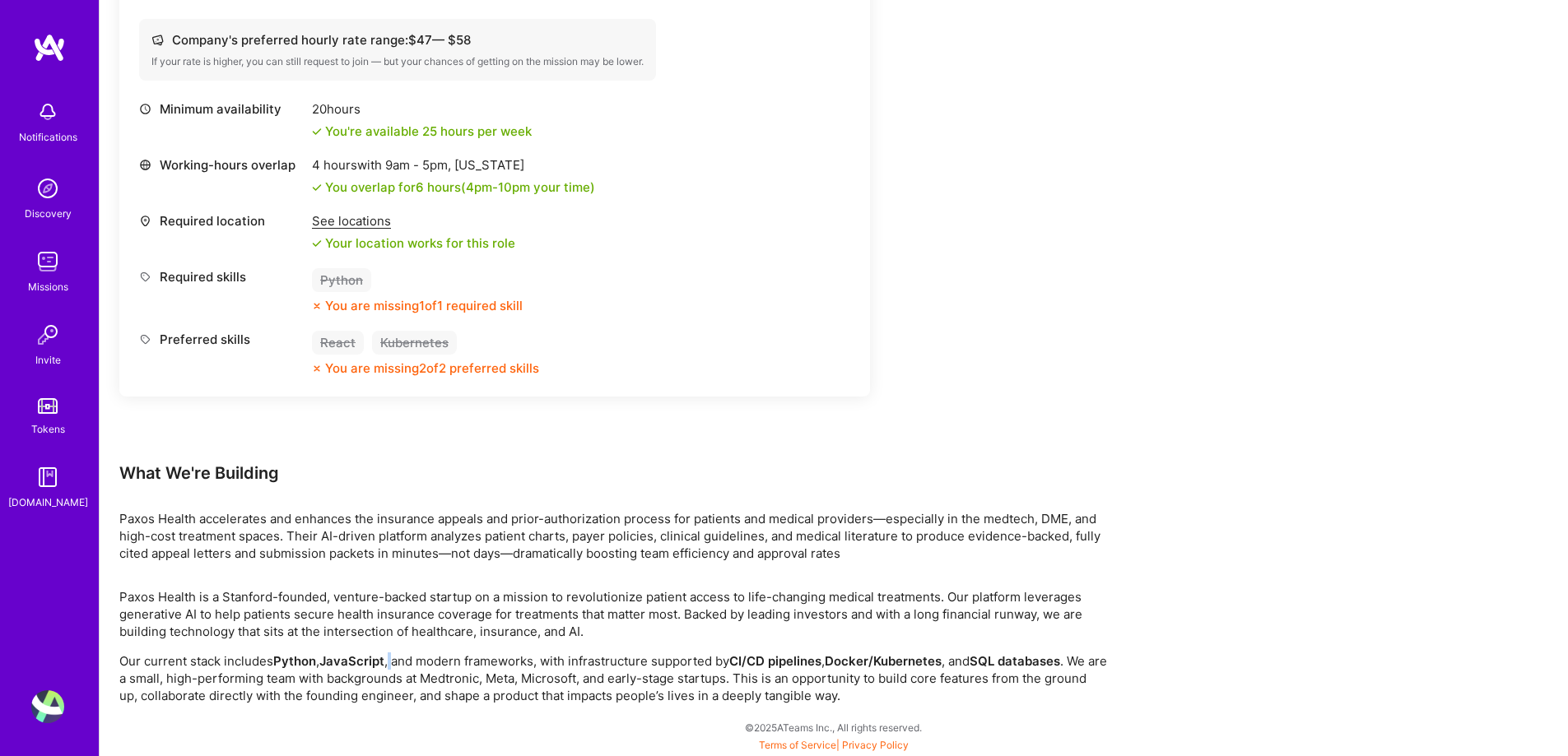
click at [395, 655] on p "Our current stack includes Python , JavaScript , and modern frameworks, with in…" at bounding box center [613, 678] width 988 height 52
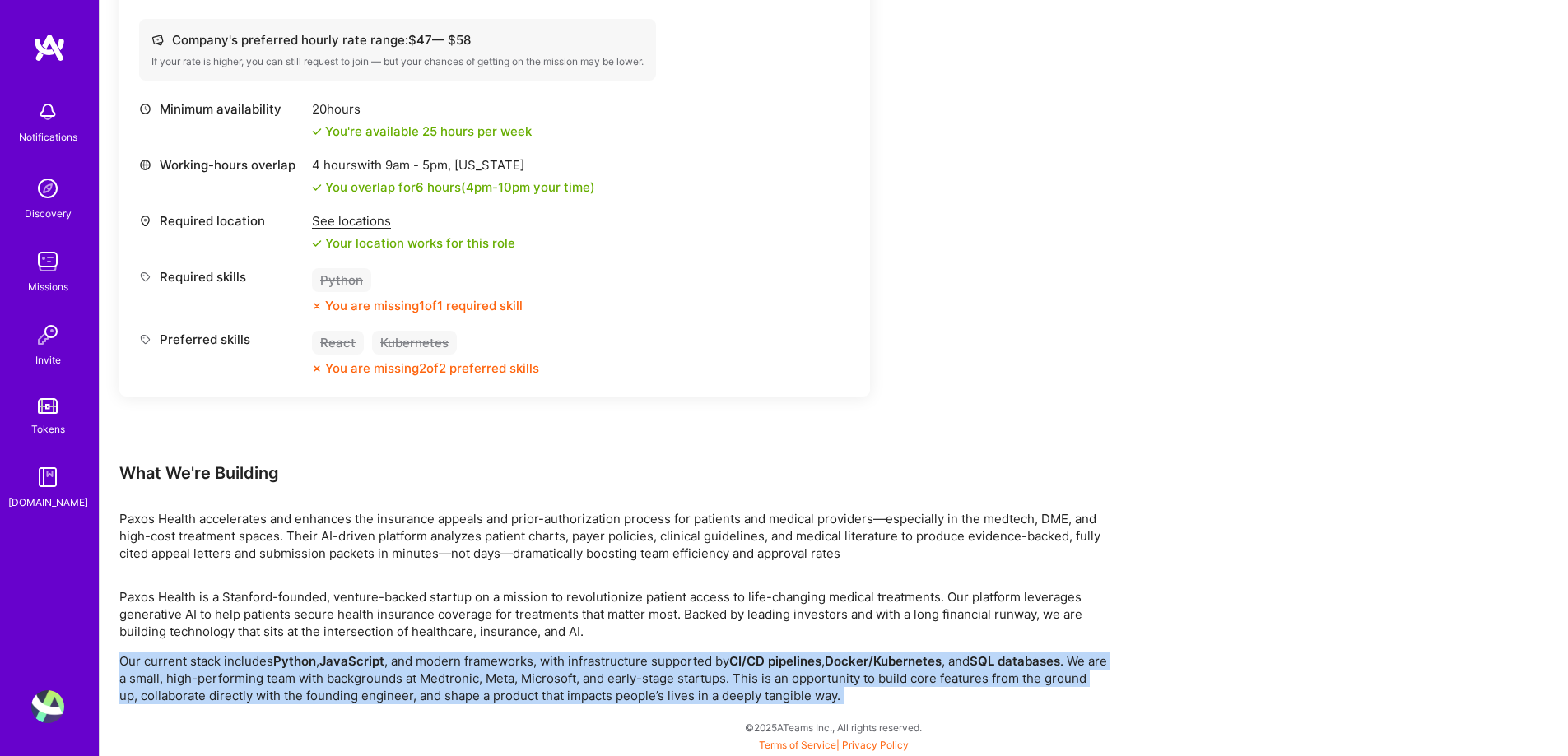
drag, startPoint x: 396, startPoint y: 655, endPoint x: 428, endPoint y: 655, distance: 32.0
click at [400, 655] on p "Our current stack includes Python , JavaScript , and modern frameworks, with in…" at bounding box center [613, 678] width 988 height 52
click at [653, 643] on div "Paxos Health is a Stanford-founded, venture-backed startup on a mission to revo…" at bounding box center [613, 646] width 988 height 116
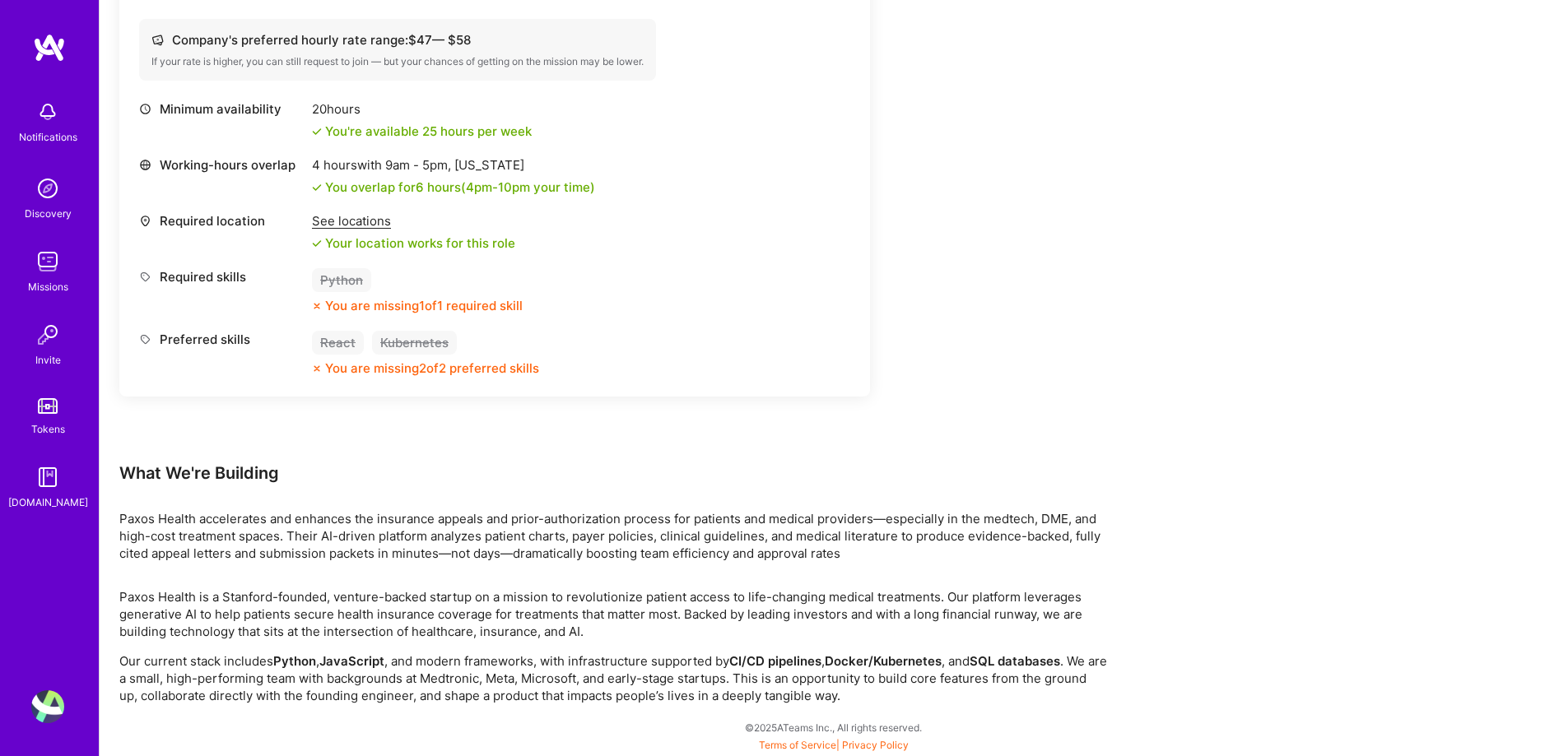
click at [275, 640] on p "Paxos Health is a Stanford-founded, venture-backed startup on a mission to revo…" at bounding box center [613, 613] width 988 height 52
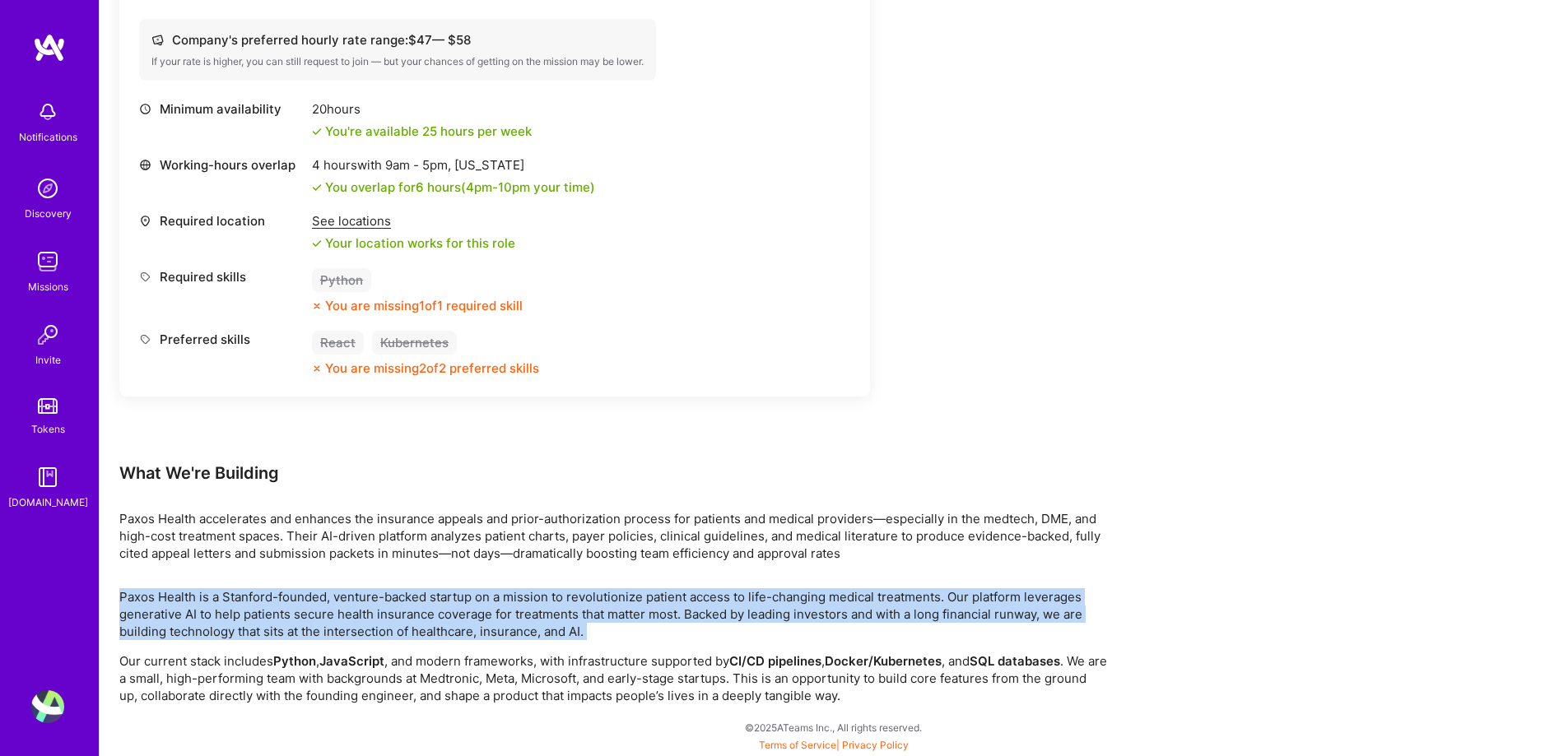
click at [275, 640] on p "Paxos Health is a Stanford-founded, venture-backed startup on a mission to revo…" at bounding box center [613, 613] width 988 height 52
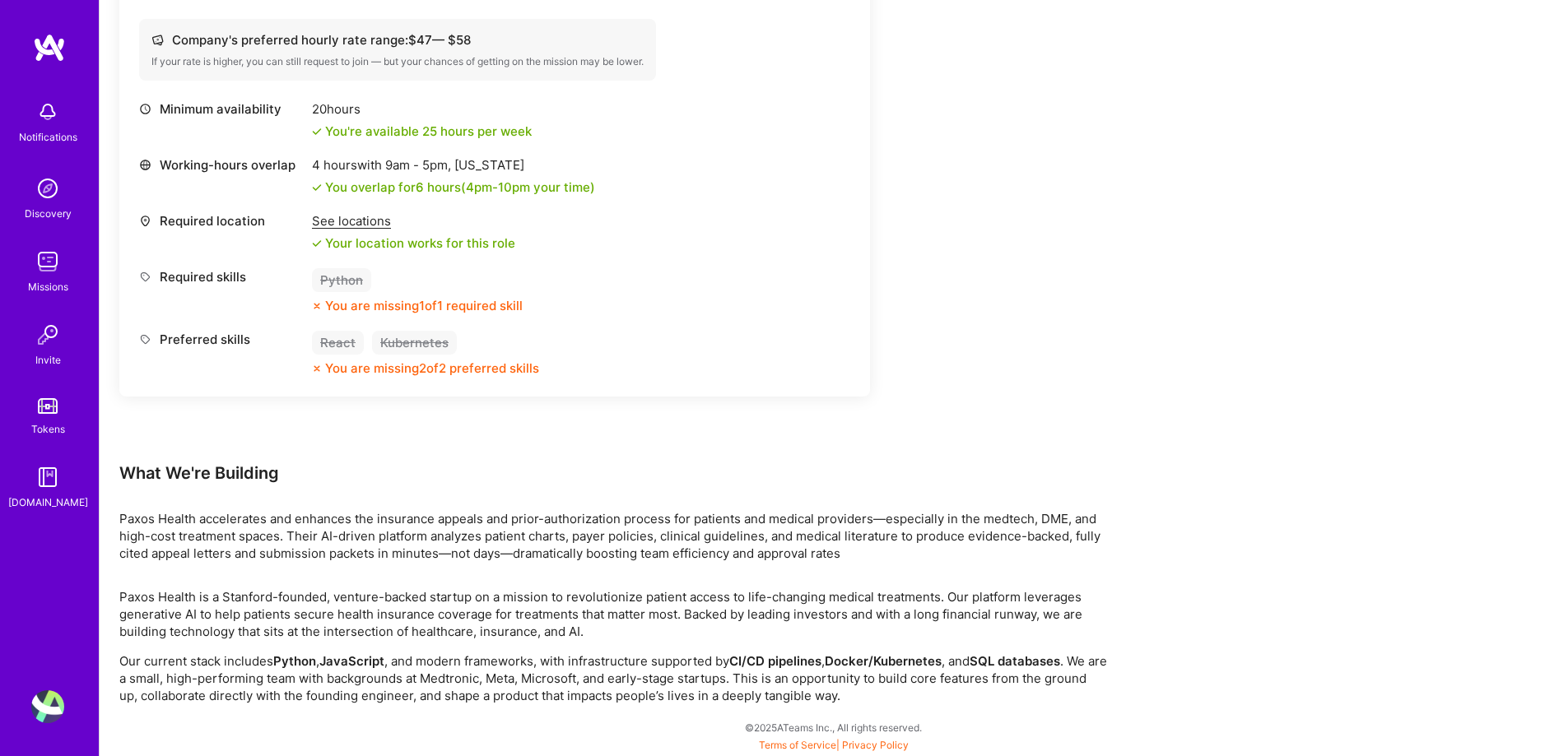
click at [218, 678] on p "Our current stack includes Python , JavaScript , and modern frameworks, with in…" at bounding box center [613, 678] width 988 height 52
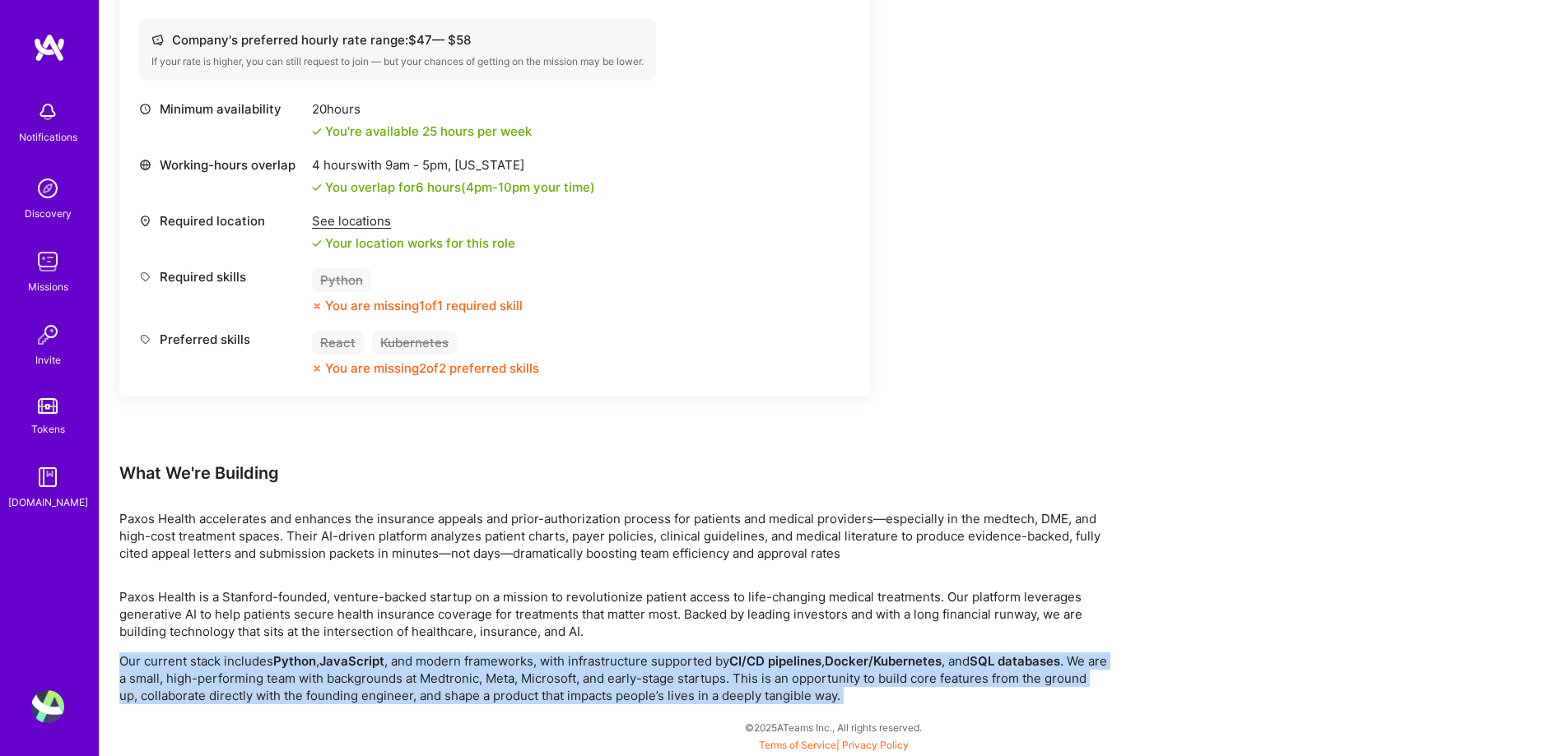
click at [218, 678] on p "Our current stack includes Python , JavaScript , and modern frameworks, with in…" at bounding box center [613, 678] width 988 height 52
click at [403, 684] on p "Our current stack includes Python , JavaScript , and modern frameworks, with in…" at bounding box center [613, 678] width 988 height 52
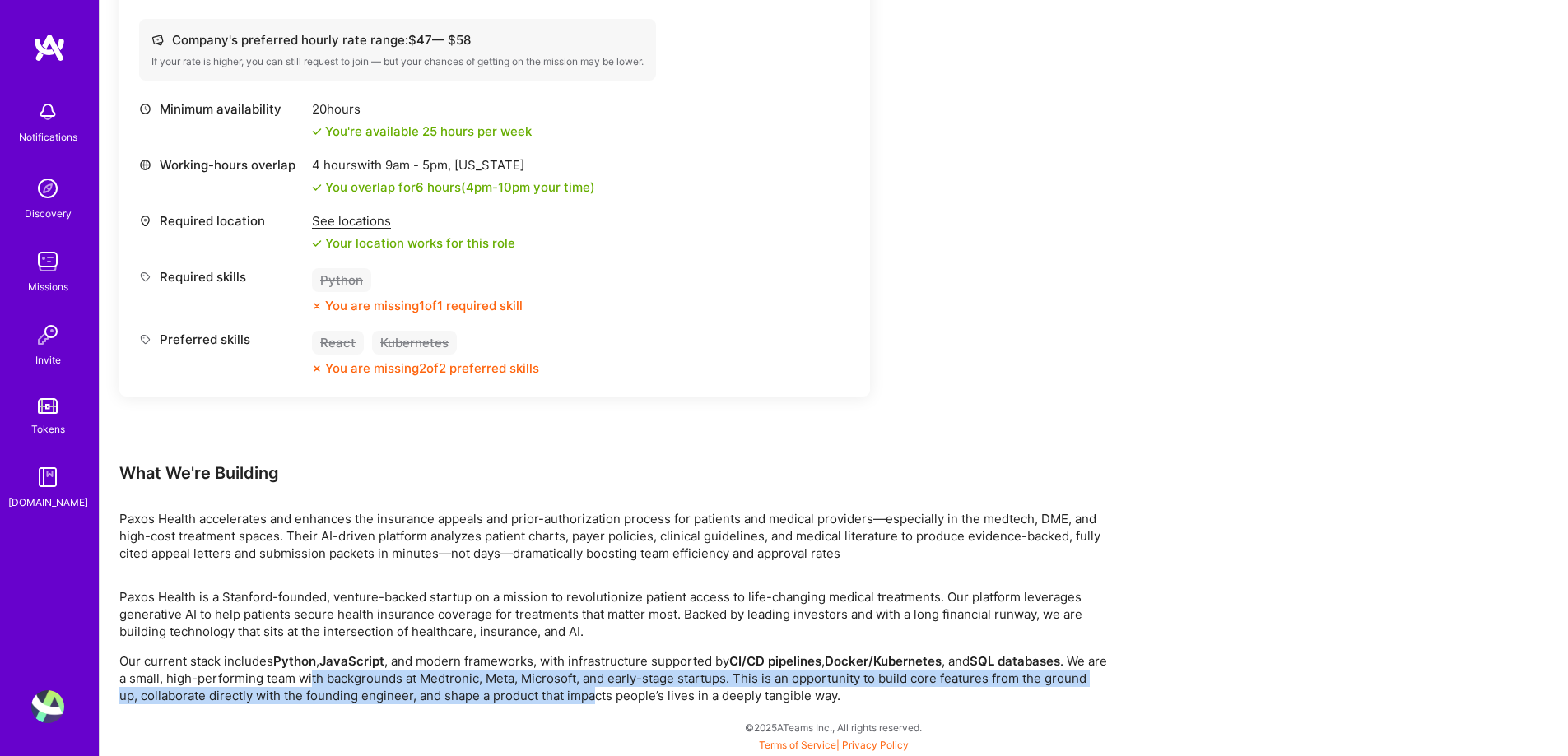
drag, startPoint x: 550, startPoint y: 685, endPoint x: 644, endPoint y: 689, distance: 94.1
click at [644, 689] on p "Our current stack includes Python , JavaScript , and modern frameworks, with in…" at bounding box center [613, 678] width 988 height 52
click at [643, 688] on p "Our current stack includes Python , JavaScript , and modern frameworks, with in…" at bounding box center [613, 678] width 988 height 52
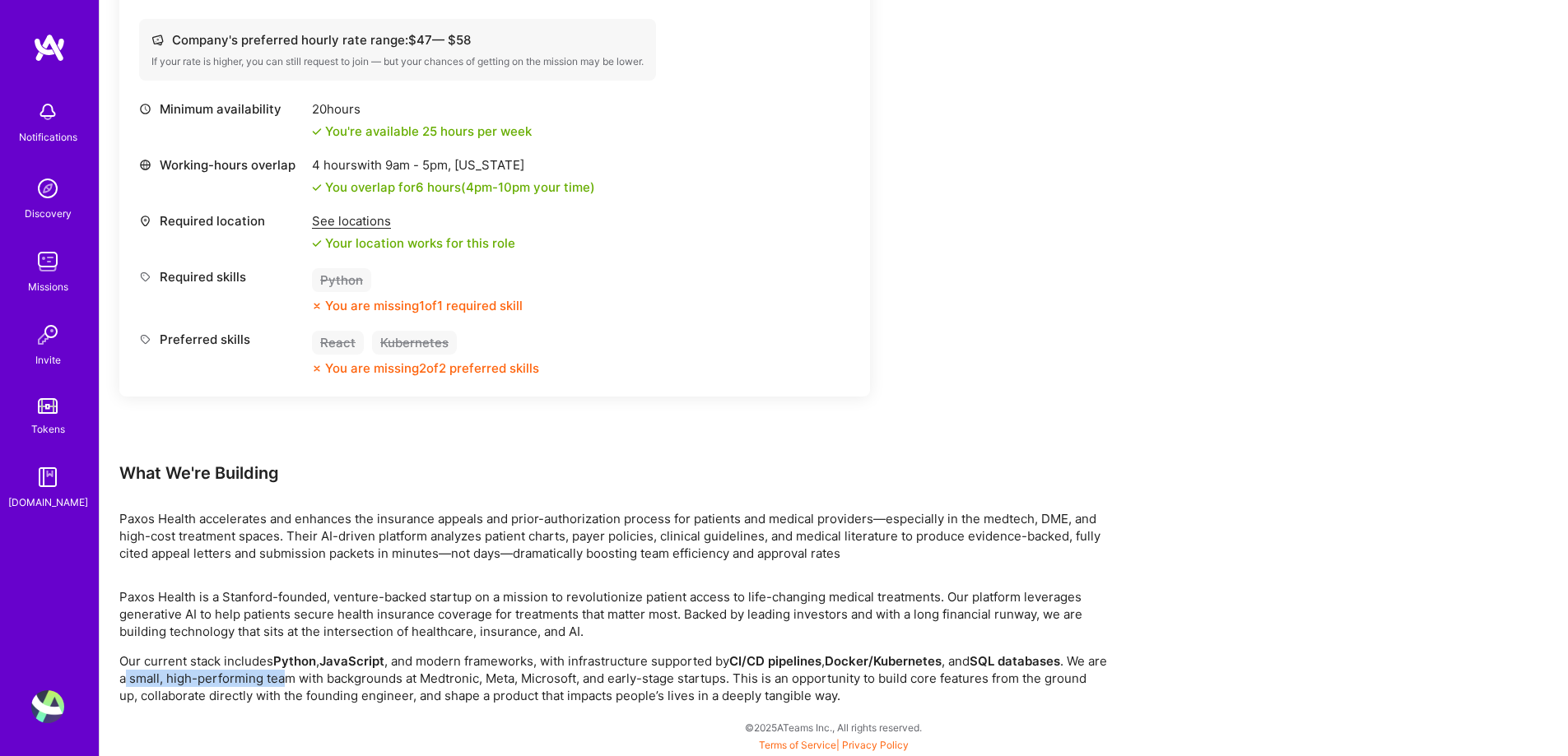
drag, startPoint x: 148, startPoint y: 686, endPoint x: 311, endPoint y: 684, distance: 163.0
click at [311, 684] on p "Our current stack includes Python , JavaScript , and modern frameworks, with in…" at bounding box center [613, 678] width 988 height 52
drag, startPoint x: 452, startPoint y: 561, endPoint x: 445, endPoint y: 567, distance: 9.2
click at [452, 561] on p "Paxos Health accelerates and enhances the insurance appeals and prior-authoriza…" at bounding box center [613, 535] width 988 height 52
click at [445, 569] on div "Earn tokens for inviting a new A.Teamer to this mission Do you know the perfect…" at bounding box center [613, 126] width 988 height 1157
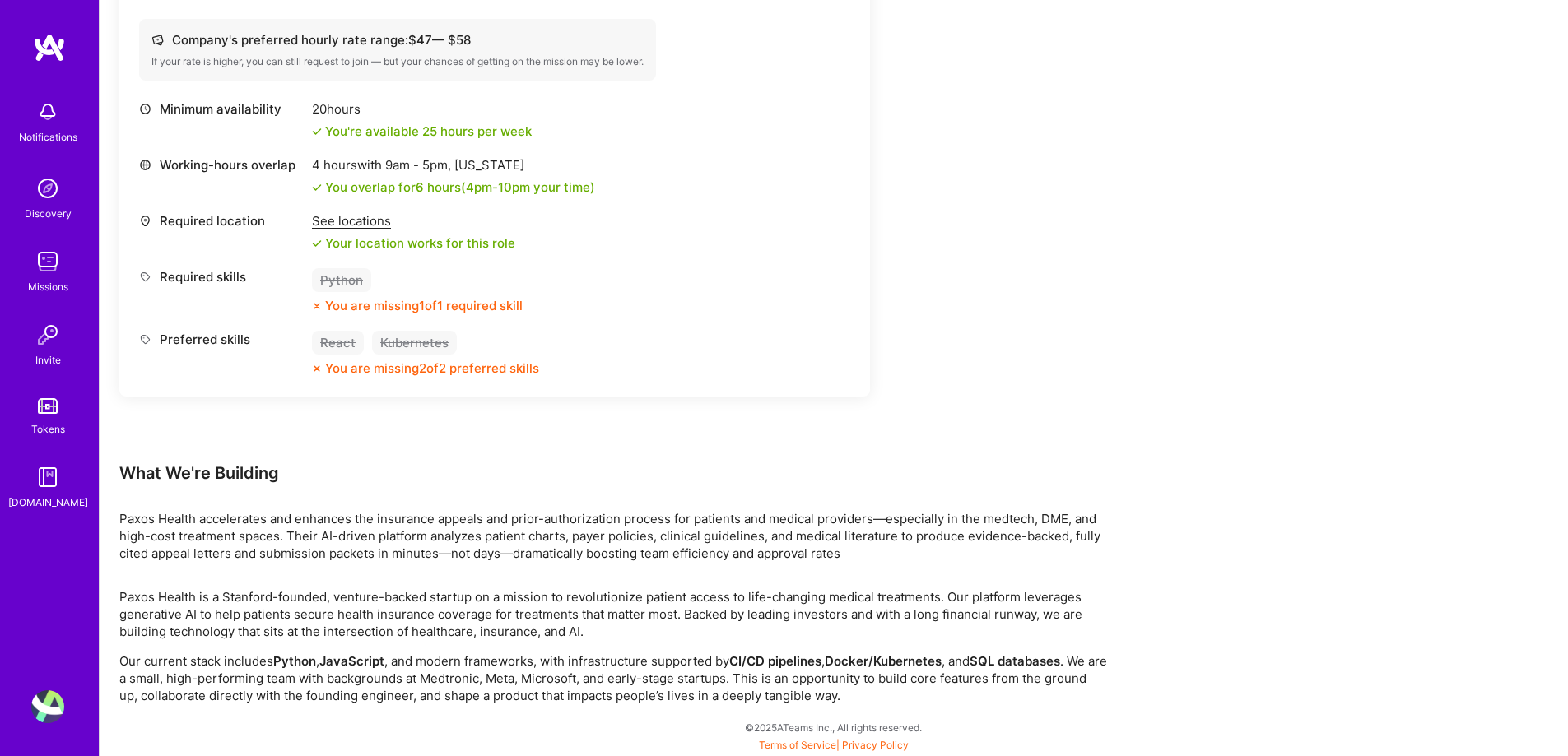
click at [445, 569] on div "Earn tokens for inviting a new A.Teamer to this mission Do you know the perfect…" at bounding box center [613, 126] width 988 height 1157
drag, startPoint x: 445, startPoint y: 569, endPoint x: 536, endPoint y: 567, distance: 91.0
click at [445, 570] on div "Earn tokens for inviting a new A.Teamer to this mission Do you know the perfect…" at bounding box center [613, 126] width 988 height 1157
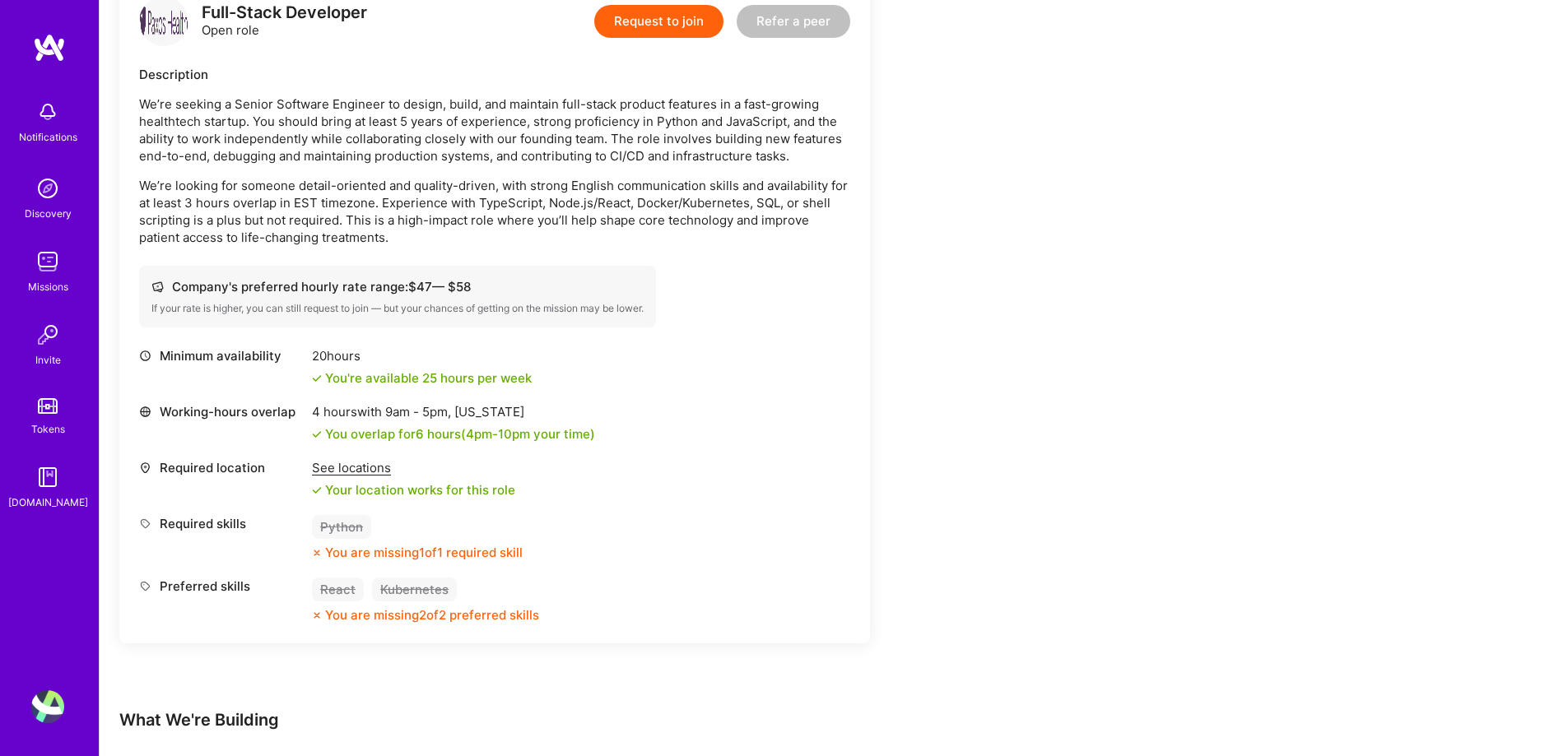
scroll to position [363, 0]
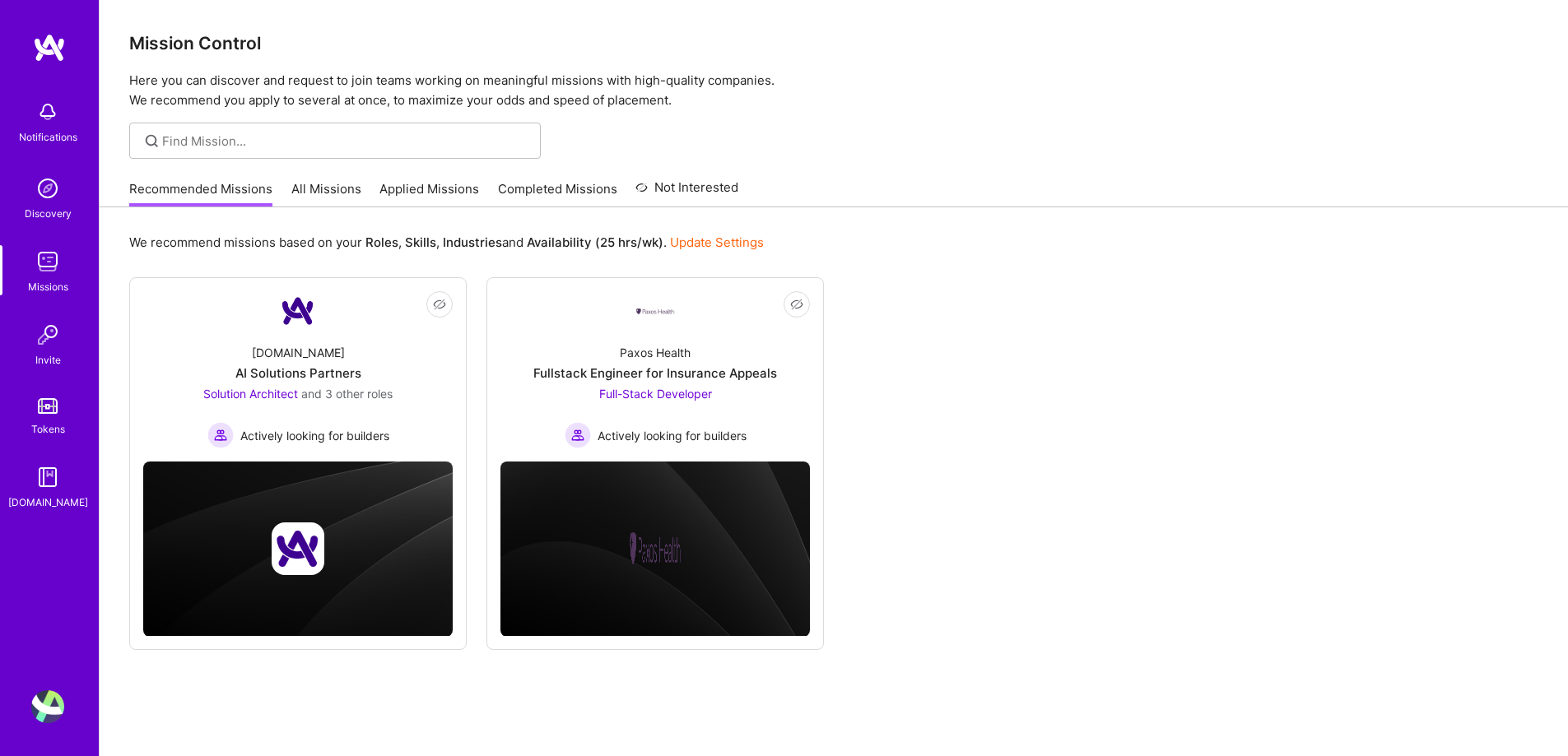
drag, startPoint x: 0, startPoint y: 0, endPoint x: 48, endPoint y: 123, distance: 132.0
click at [48, 127] on div "Notifications" at bounding box center [48, 120] width 102 height 57
drag, startPoint x: 1027, startPoint y: 299, endPoint x: 967, endPoint y: 315, distance: 62.1
click at [1027, 299] on div "Notifications Discovery Missions Invite Tokens [DOMAIN_NAME] Profile Close Show…" at bounding box center [784, 401] width 1568 height 804
click at [268, 478] on img at bounding box center [298, 549] width 310 height 175
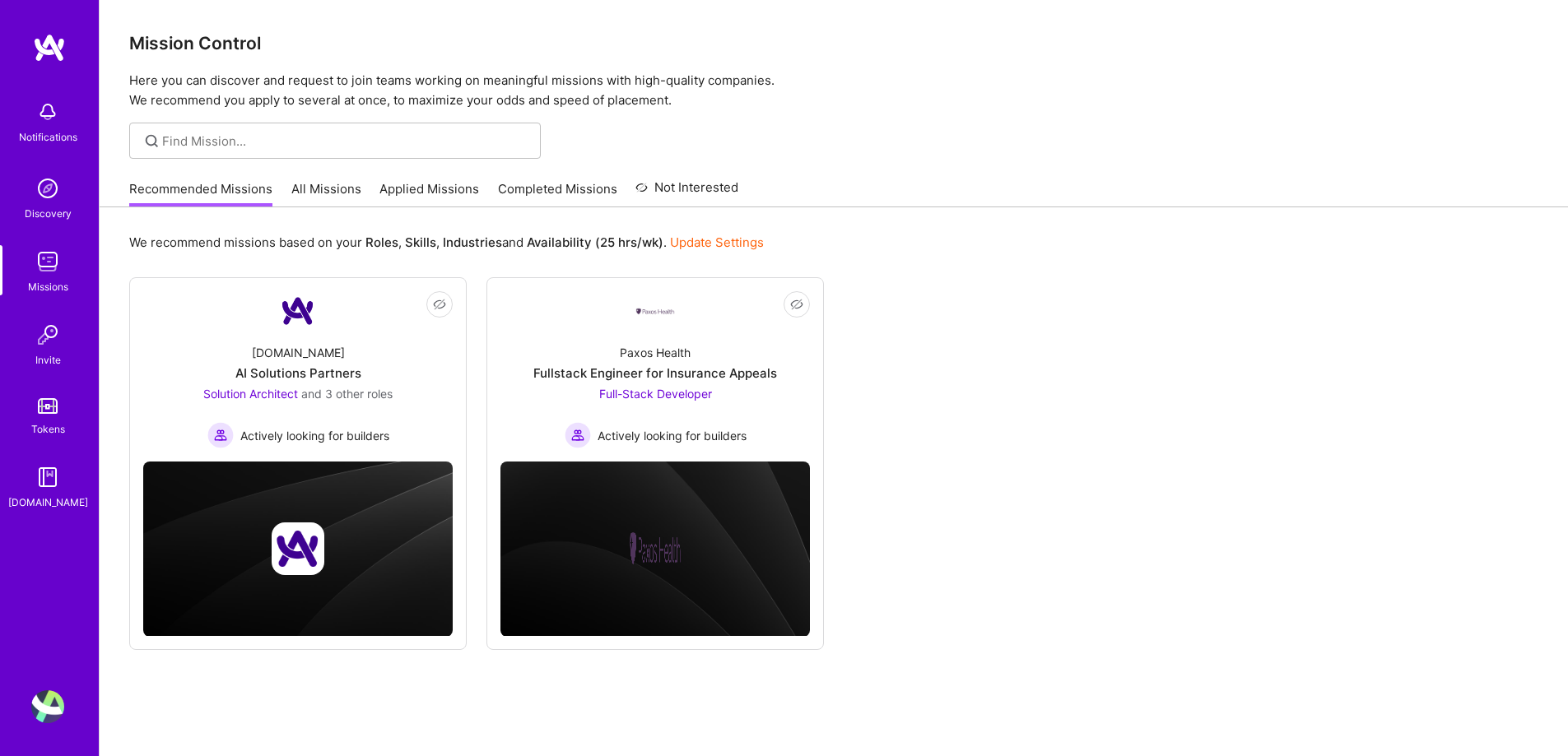
click at [336, 189] on link "All Missions" at bounding box center [326, 194] width 70 height 27
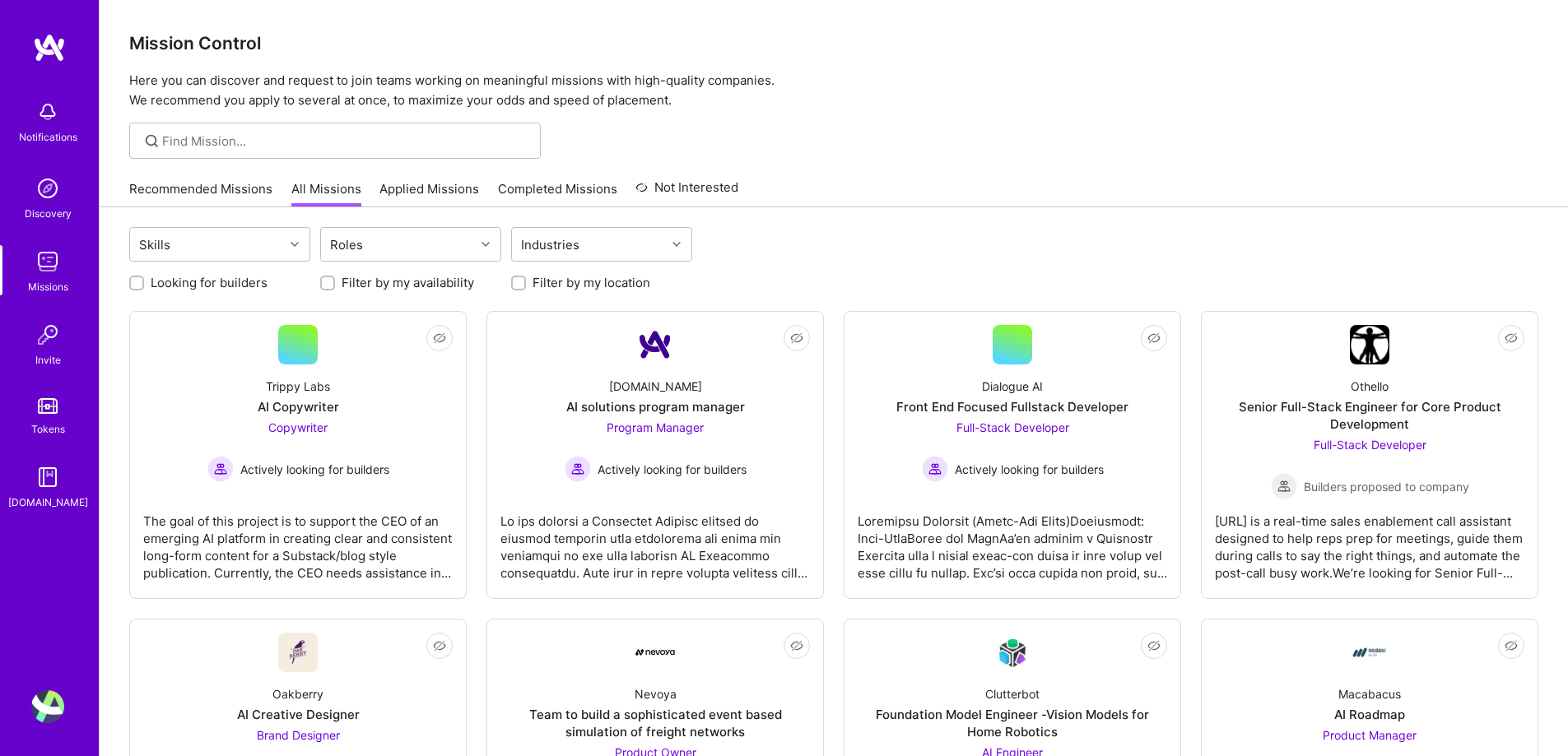
click at [139, 281] on input "Looking for builders" at bounding box center [139, 284] width 12 height 12
checkbox input "true"
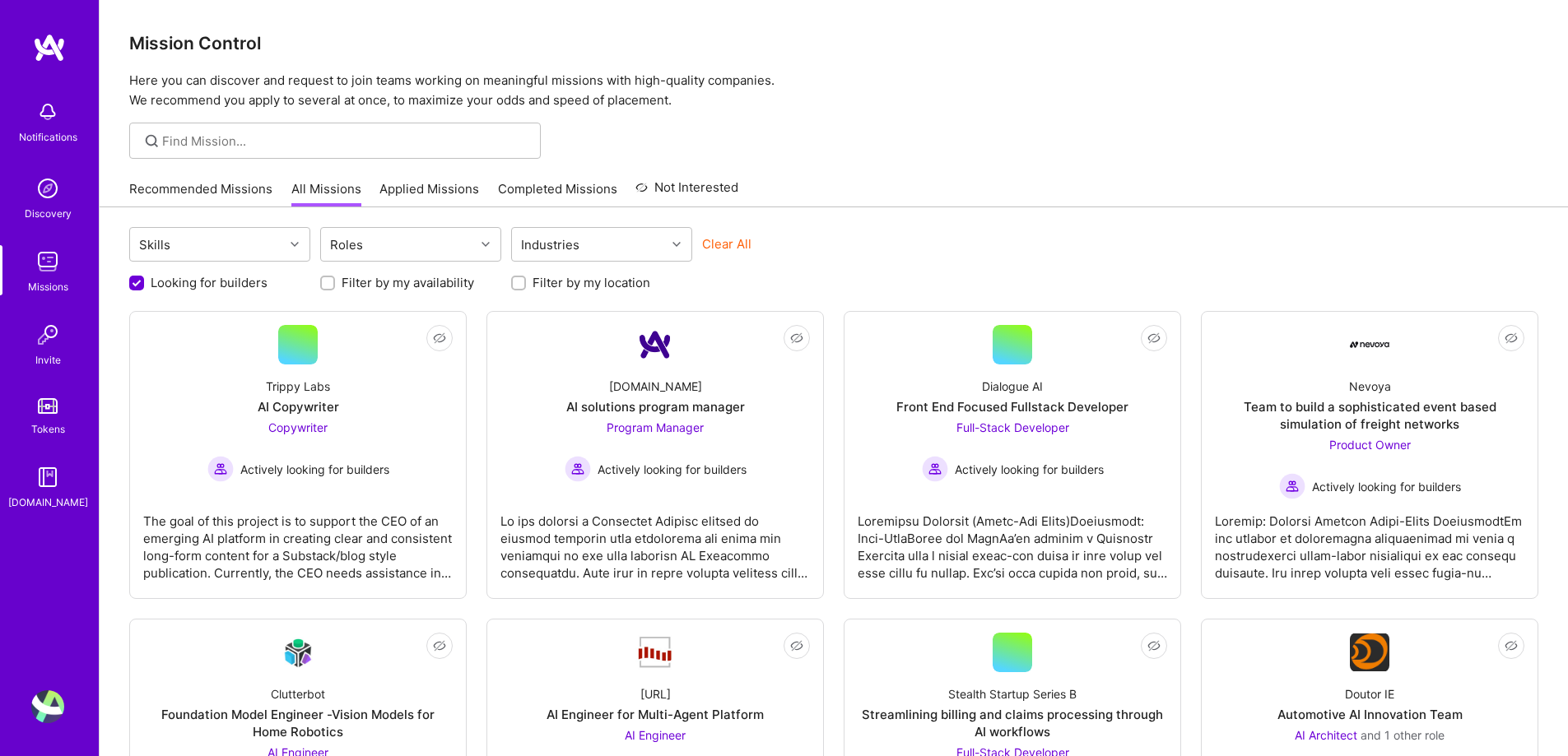
scroll to position [164, 0]
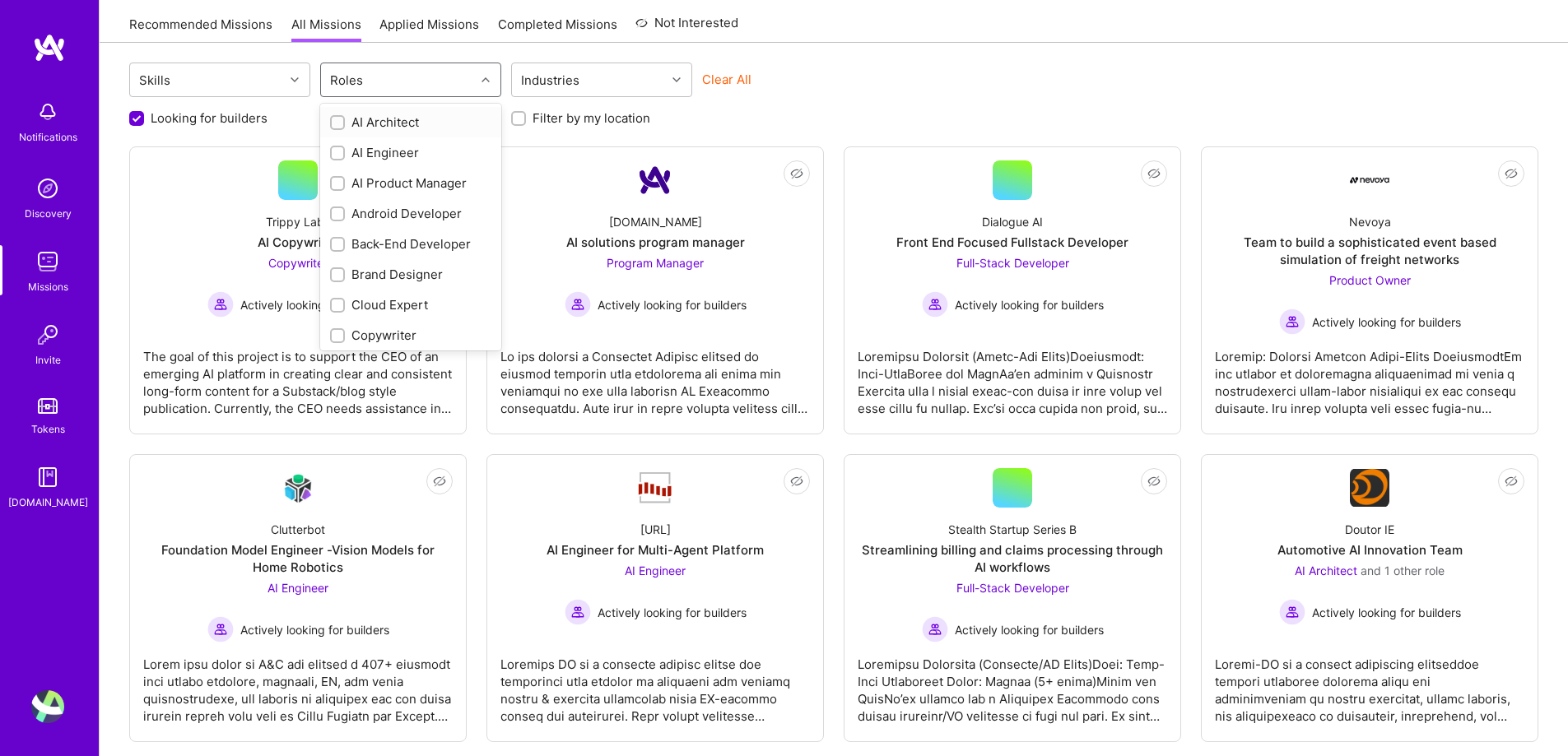
click at [406, 78] on div "Roles" at bounding box center [399, 80] width 154 height 33
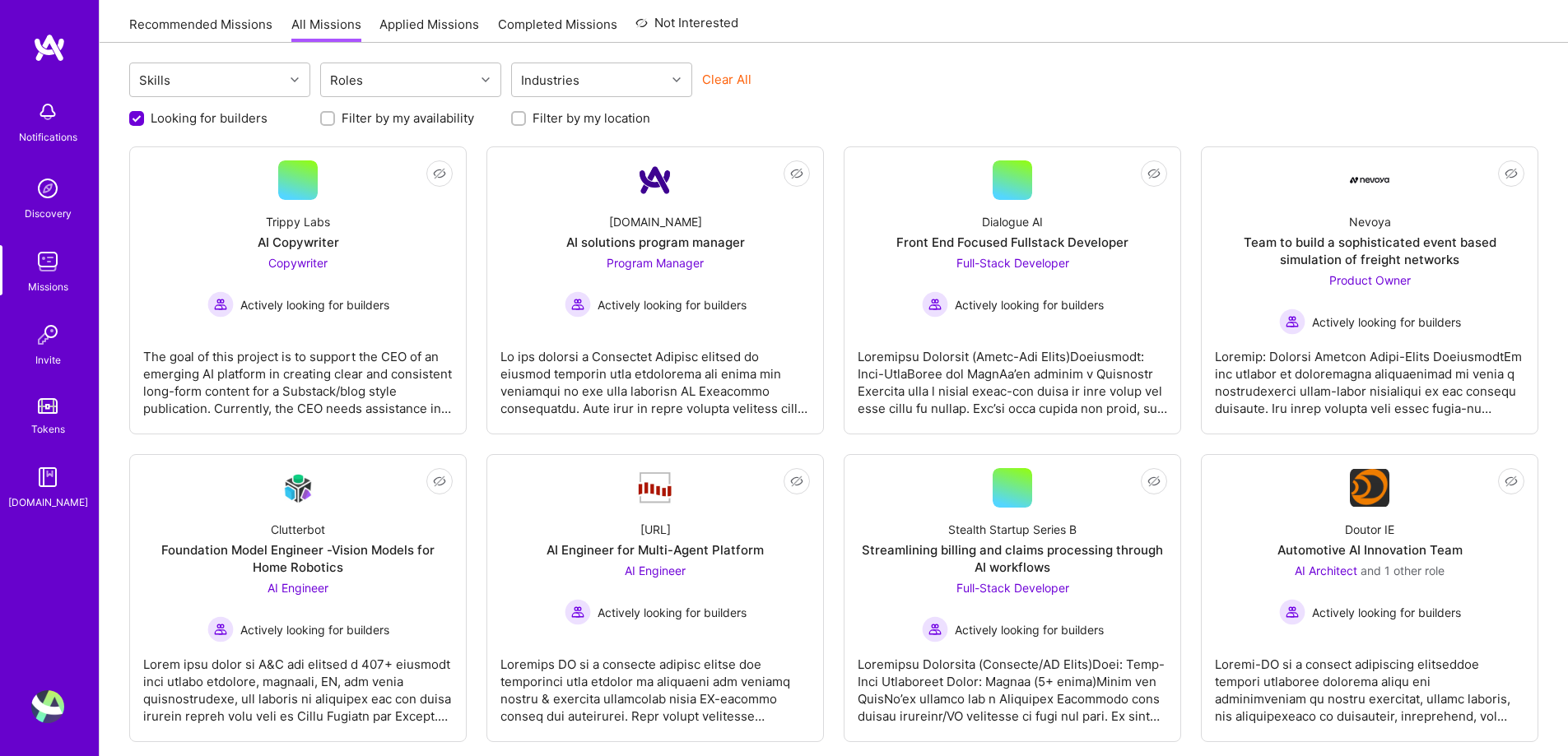
click at [974, 84] on div "Skills Roles Industries Clear All" at bounding box center [833, 82] width 1409 height 39
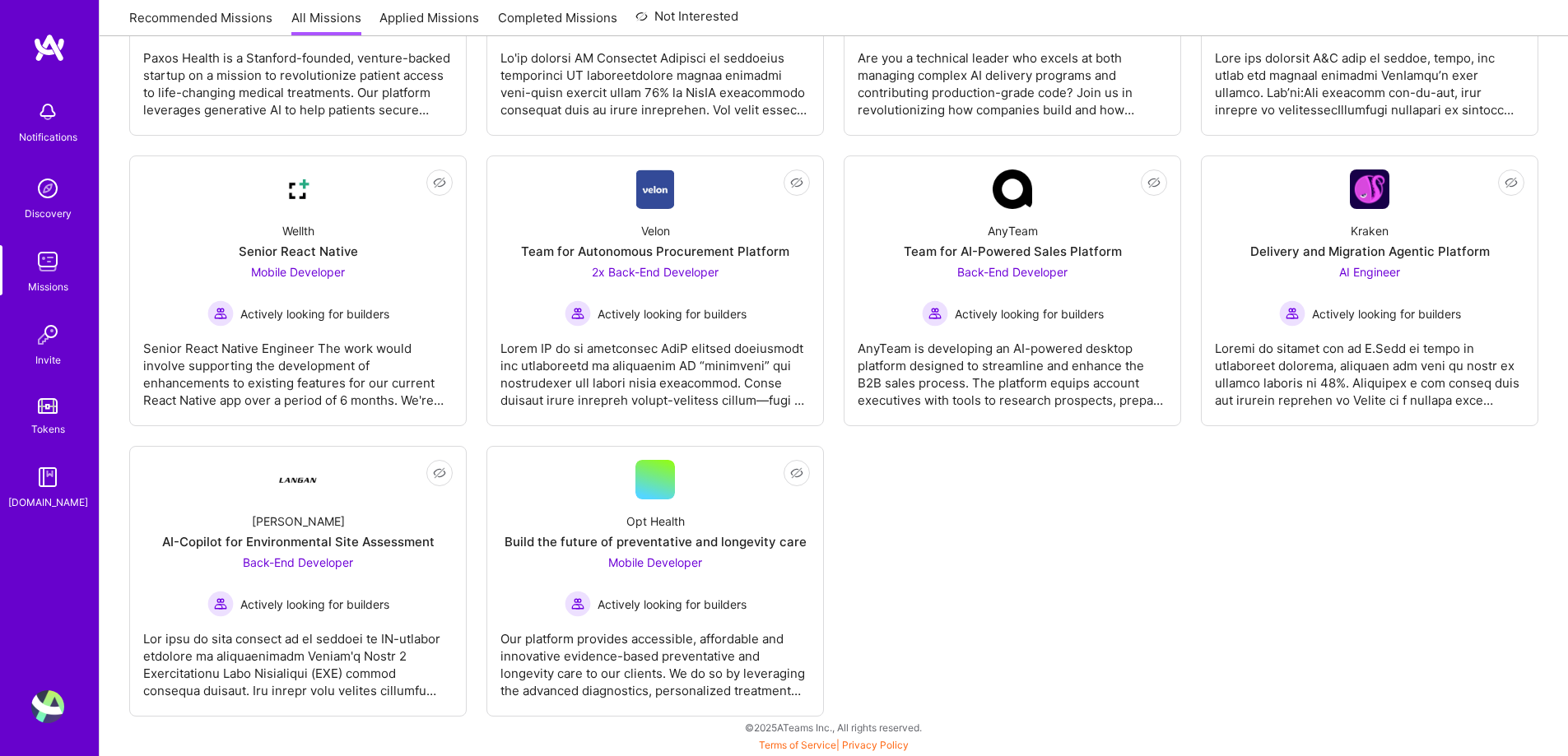
scroll to position [1319, 0]
